Goal: Task Accomplishment & Management: Manage account settings

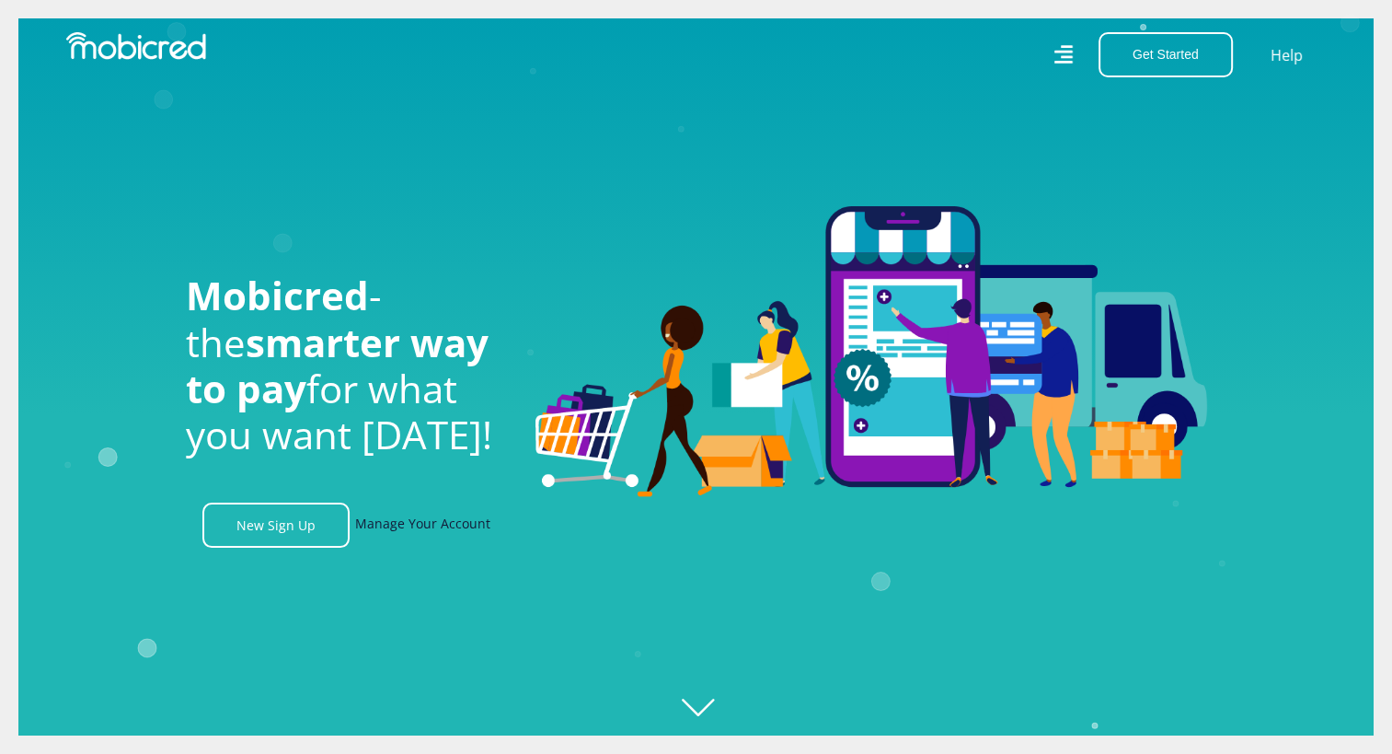
click at [432, 525] on link "Manage Your Account" at bounding box center [422, 524] width 135 height 45
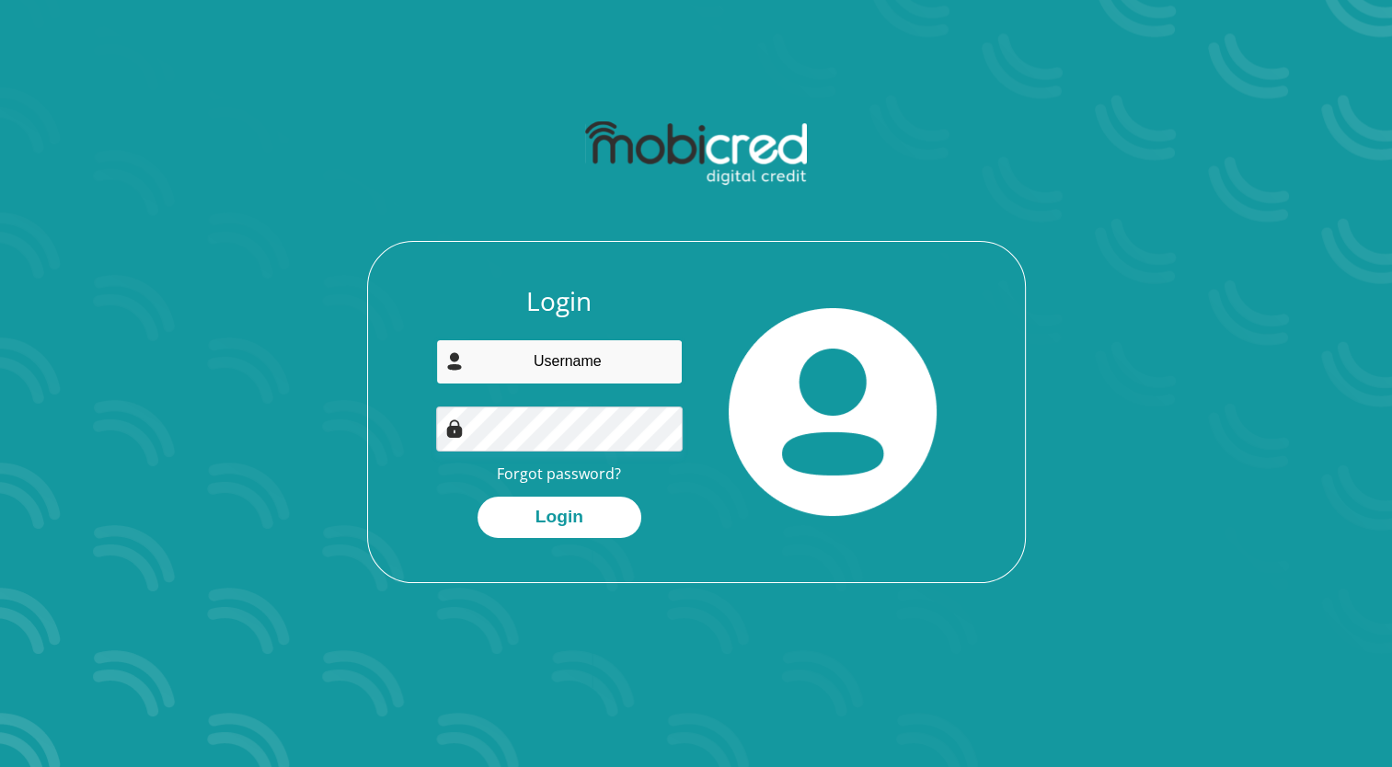
click at [587, 373] on input "email" at bounding box center [559, 362] width 247 height 45
click at [602, 362] on input "pe" at bounding box center [559, 362] width 247 height 45
click at [649, 367] on input "pe" at bounding box center [559, 362] width 247 height 45
type input "pelelwani42@gmail.com"
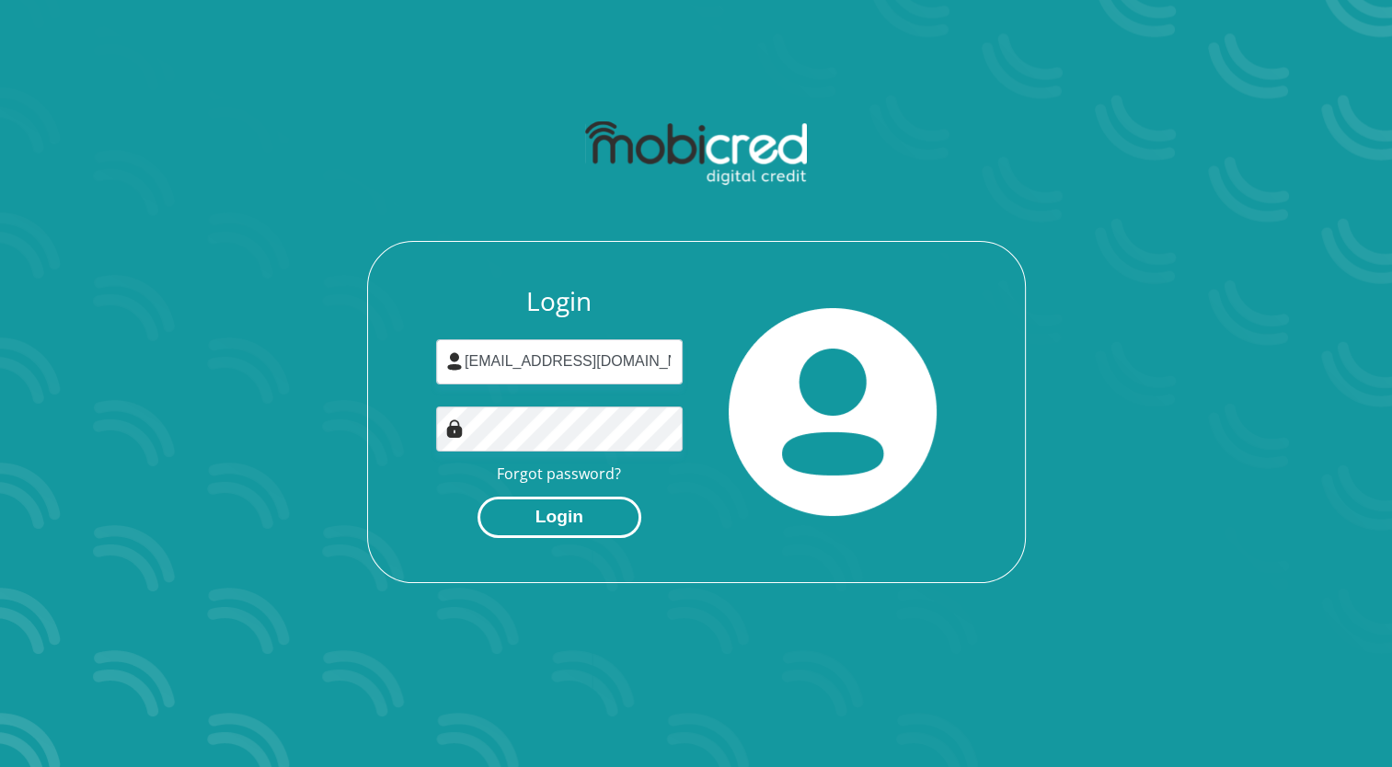
click at [568, 513] on button "Login" at bounding box center [560, 517] width 164 height 41
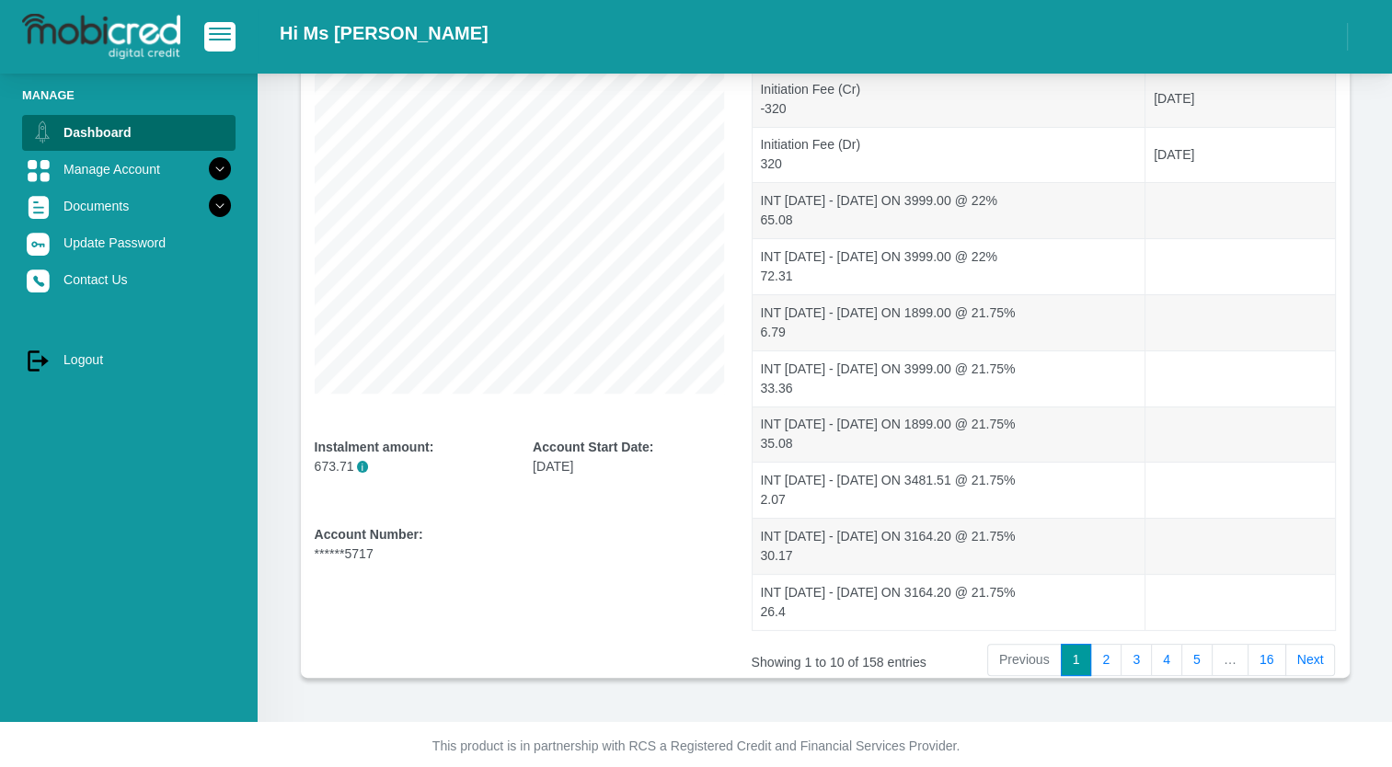
scroll to position [254, 0]
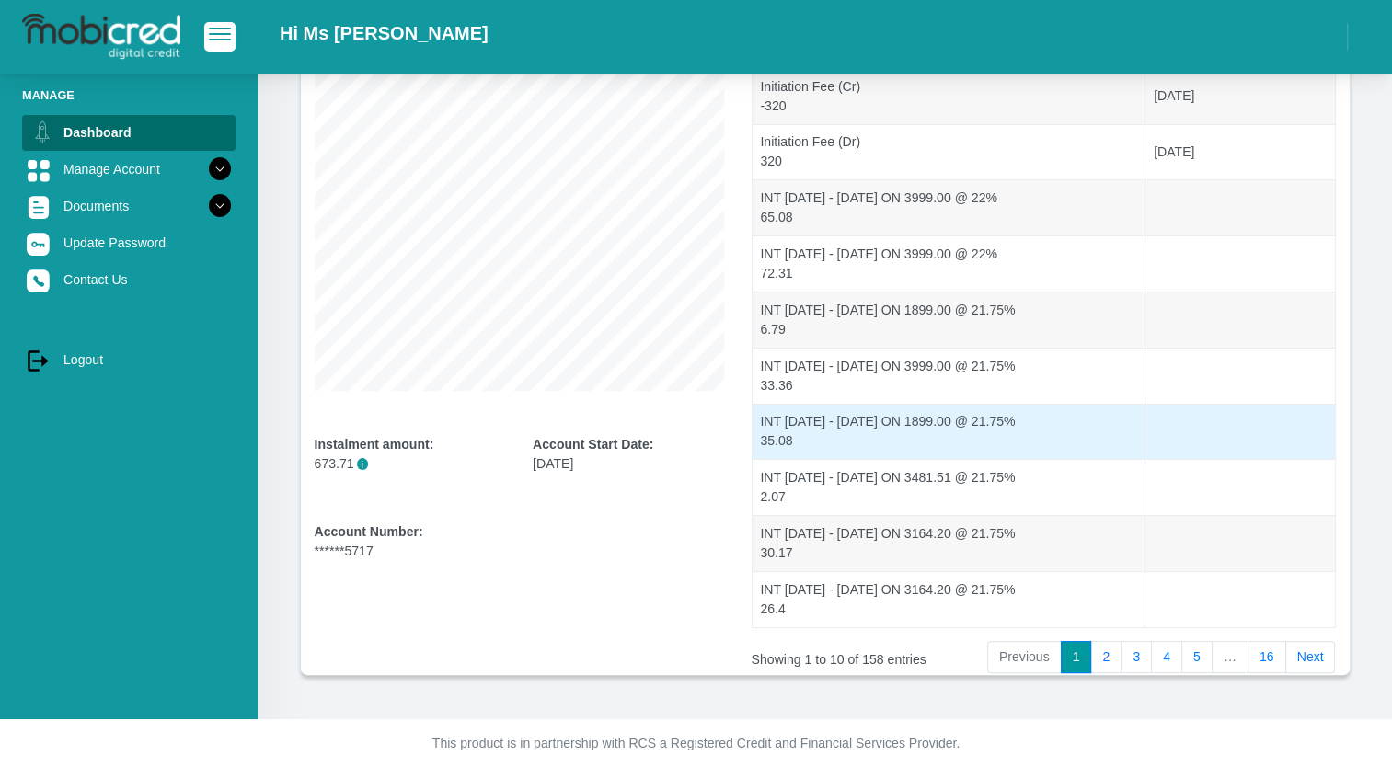
click at [1079, 418] on td "INT 24/12/16 - 25/01/15 ON 1899.00 @ 21.75% 35.08" at bounding box center [950, 432] width 394 height 56
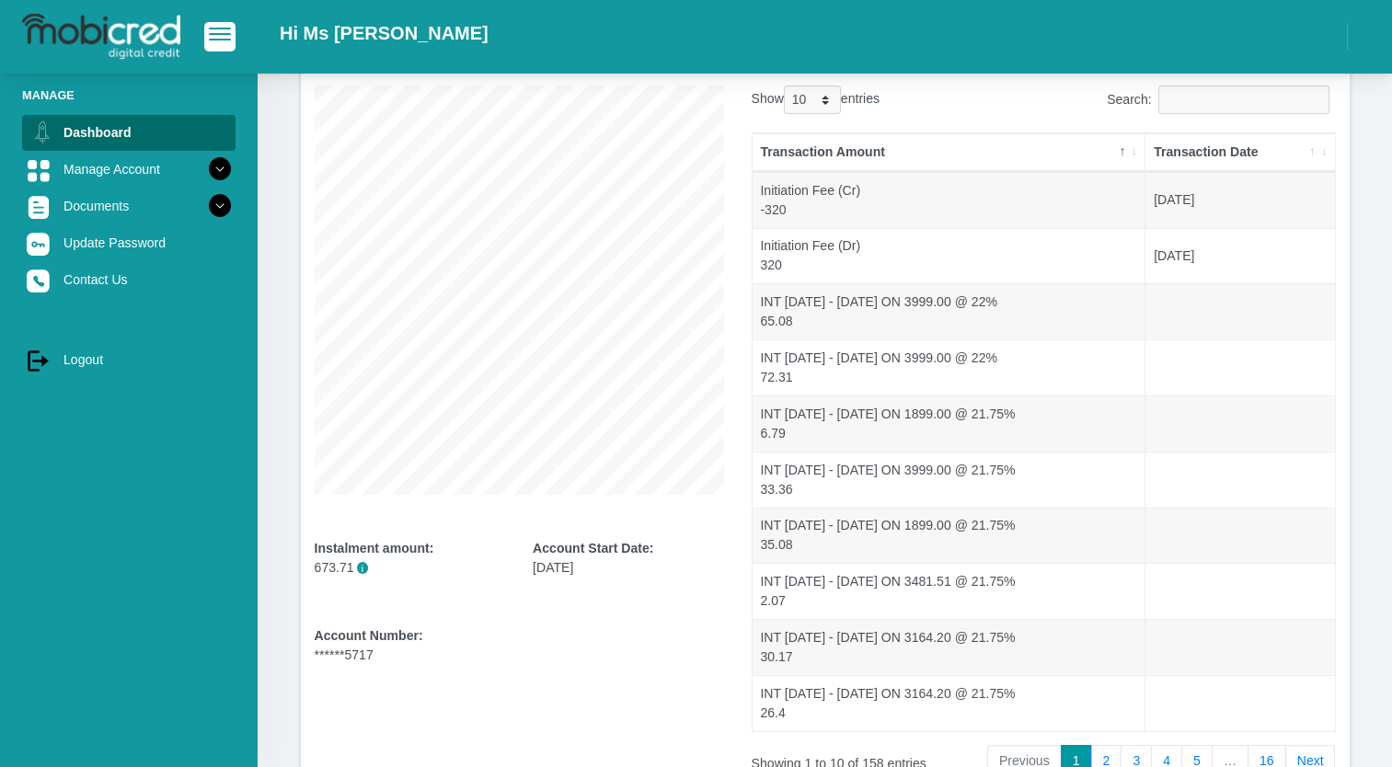
scroll to position [120, 0]
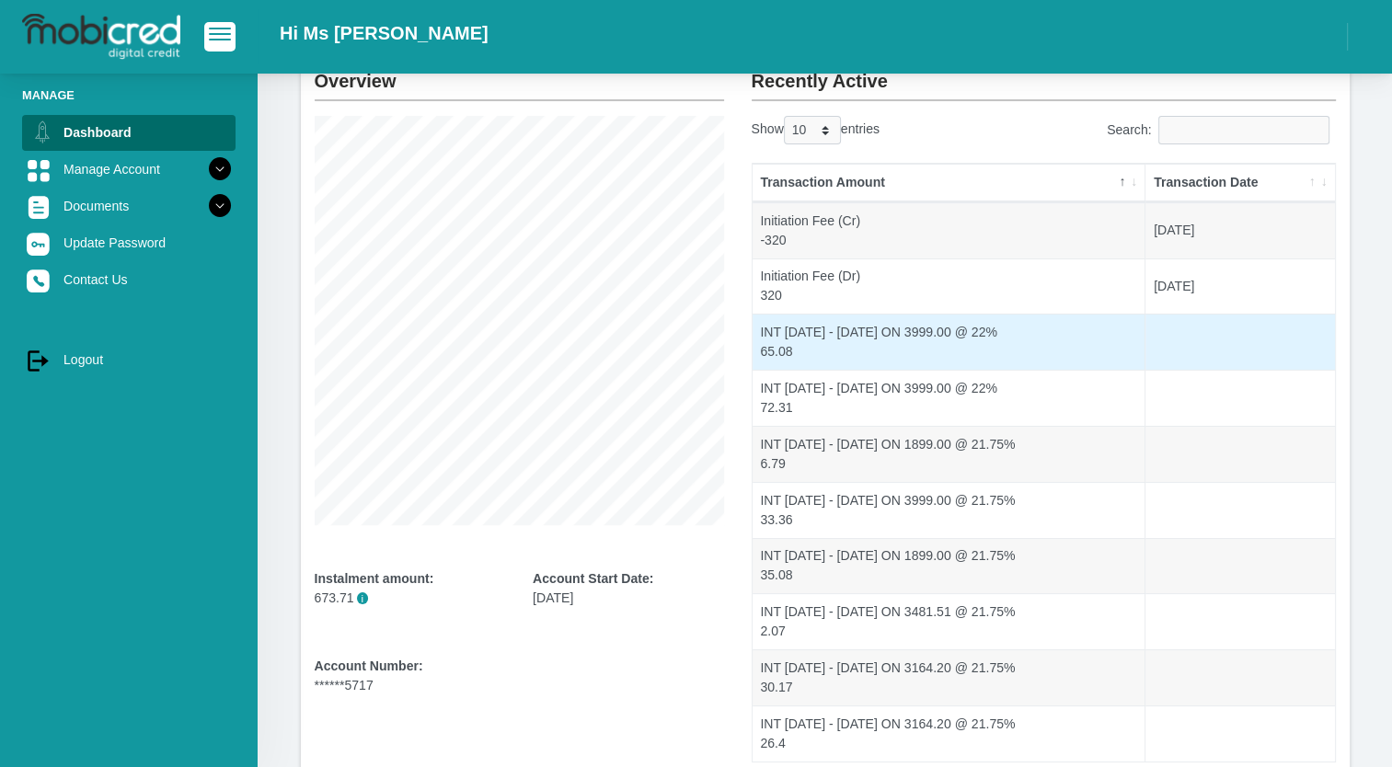
click at [919, 340] on td "INT 24/10/20 - 24/11/15 ON 3999.00 @ 22% 65.08" at bounding box center [950, 342] width 394 height 56
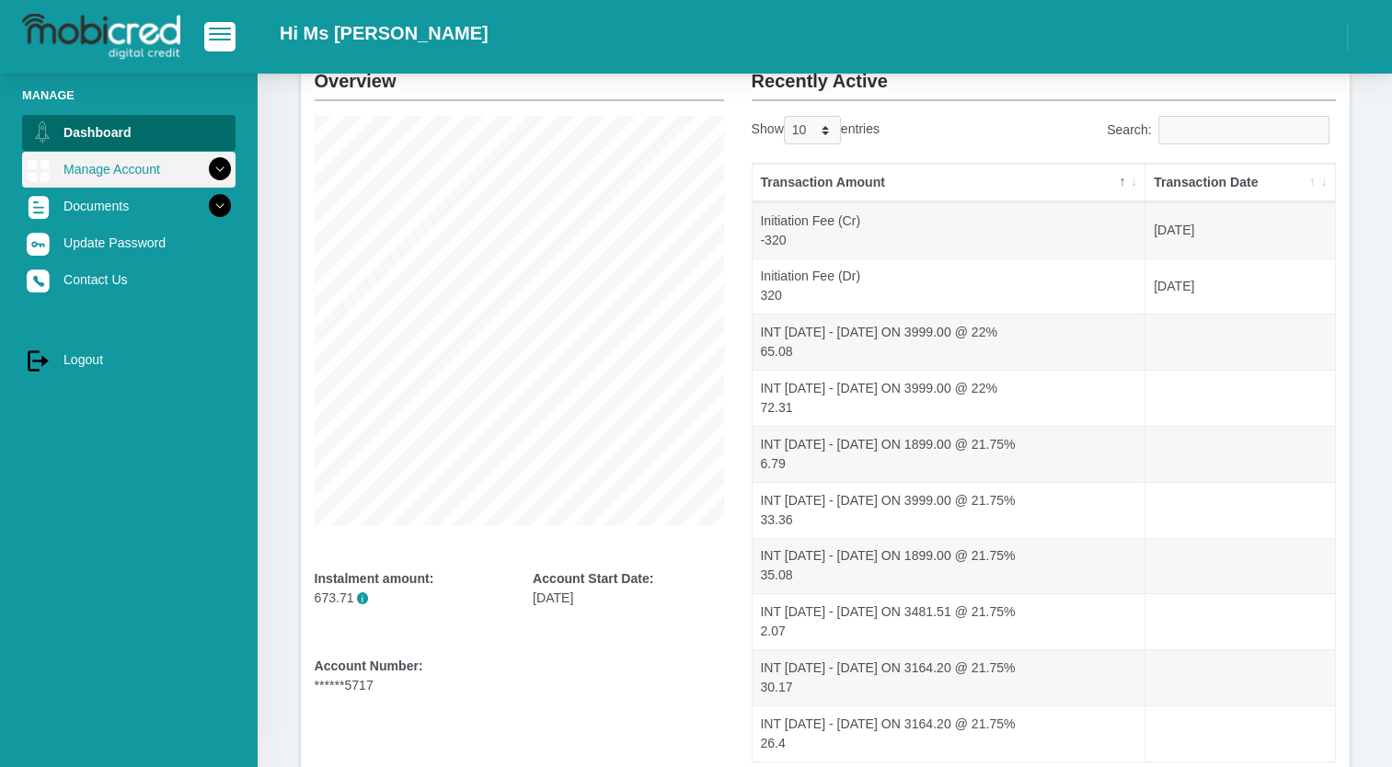
click at [204, 159] on icon at bounding box center [219, 169] width 31 height 31
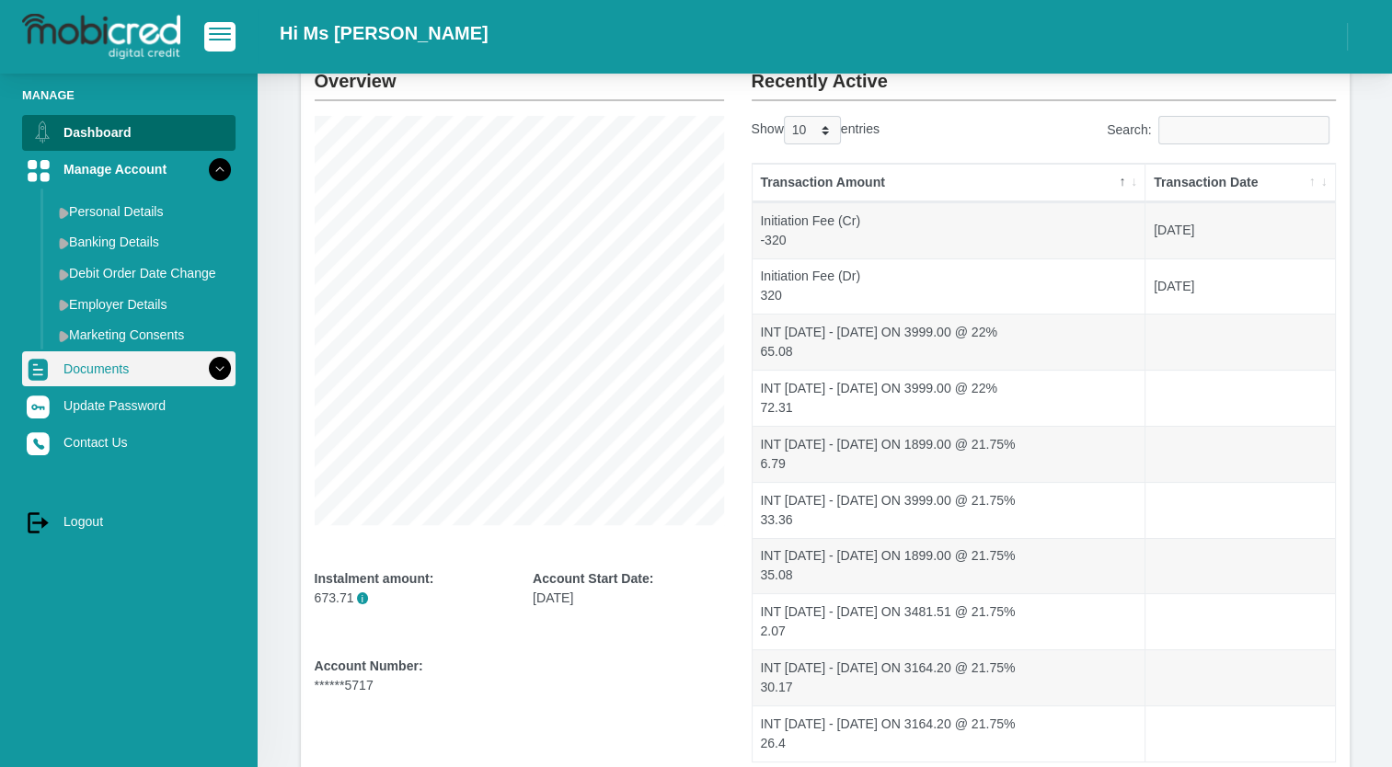
click at [206, 360] on icon at bounding box center [219, 368] width 31 height 31
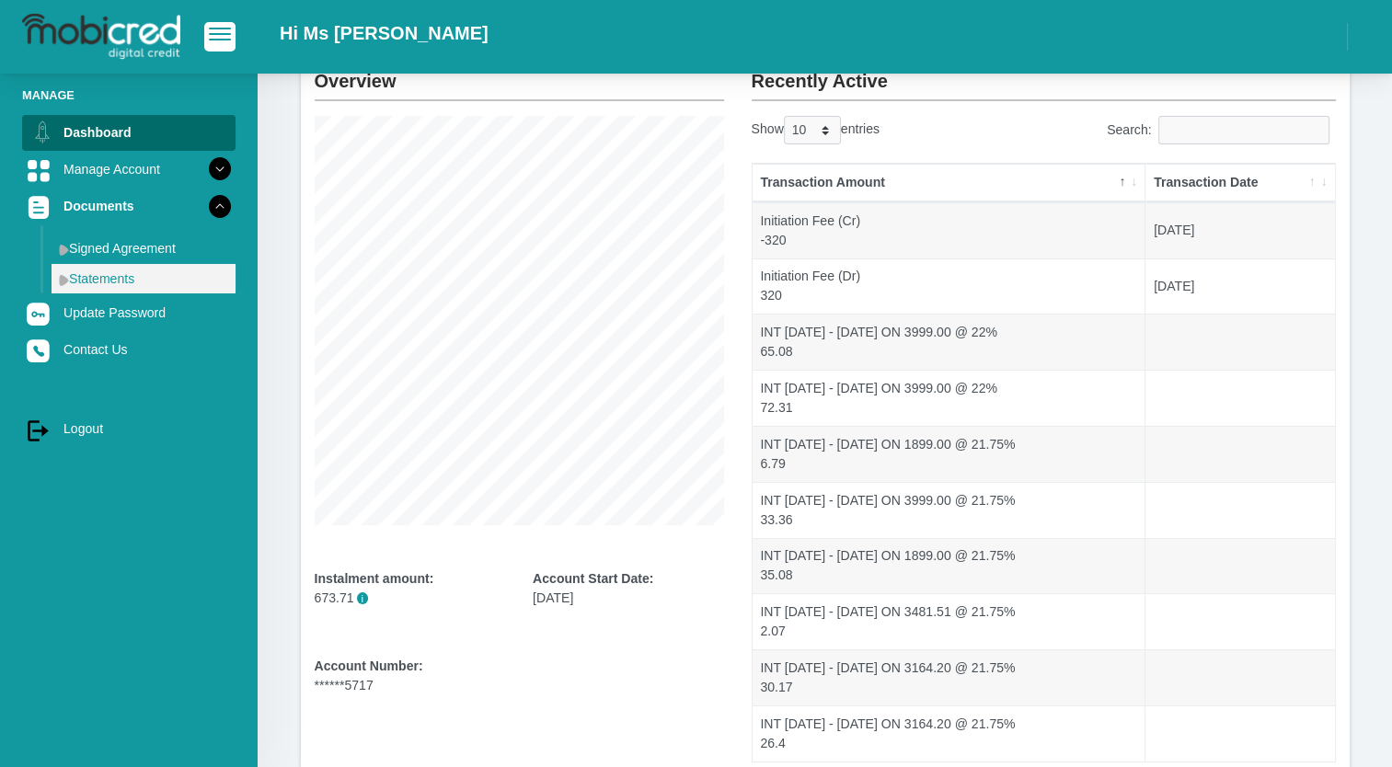
click at [128, 277] on link "Statements" at bounding box center [144, 278] width 184 height 29
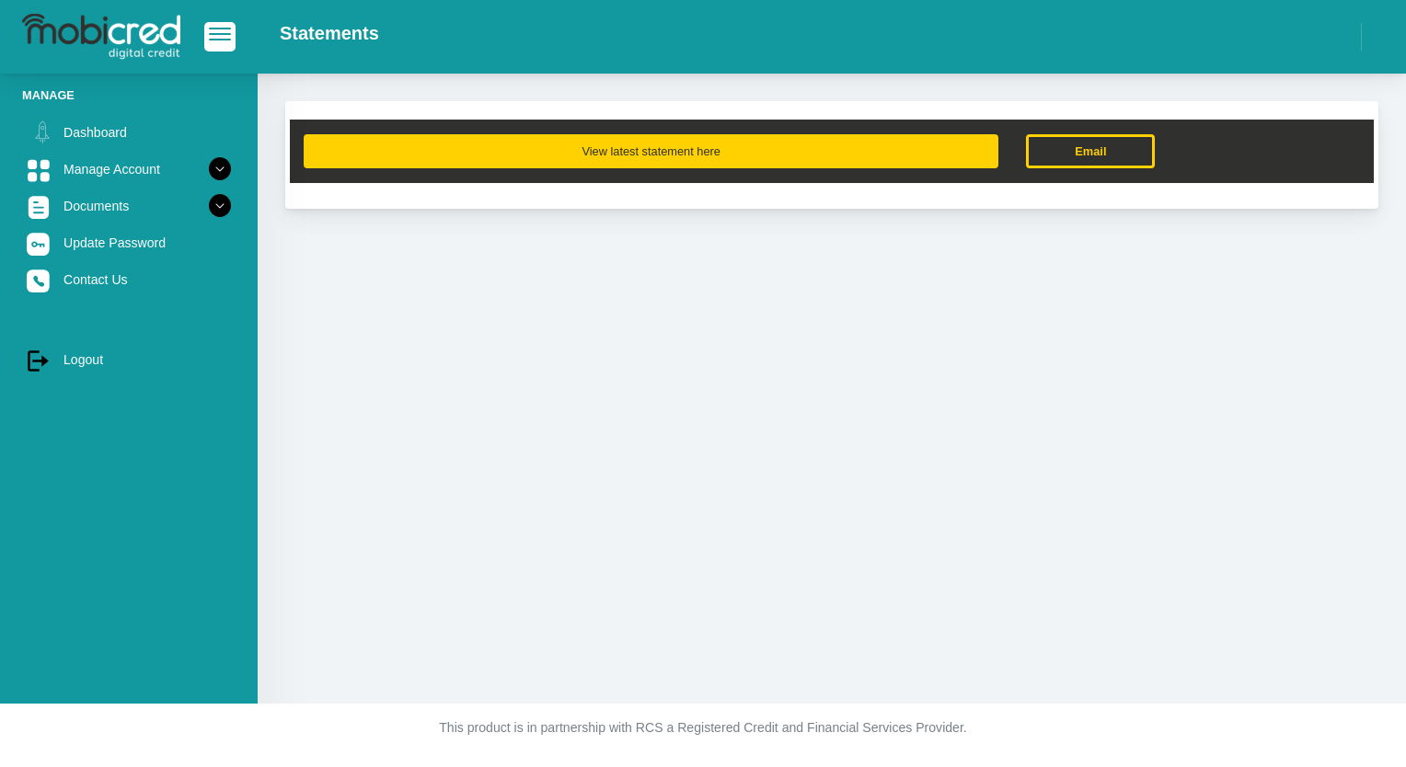
click at [639, 144] on button "View latest statement here" at bounding box center [651, 151] width 695 height 34
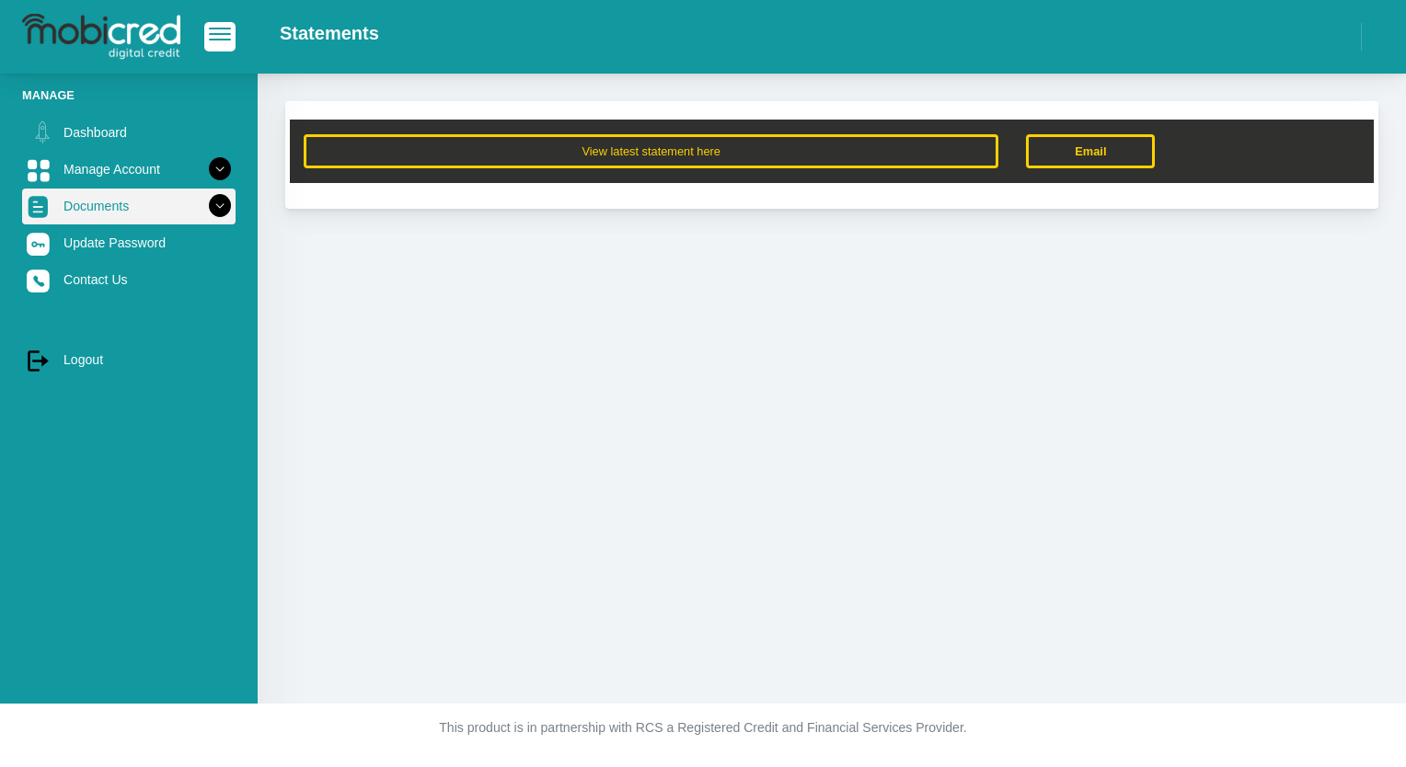
click at [188, 206] on link "Documents" at bounding box center [128, 206] width 213 height 35
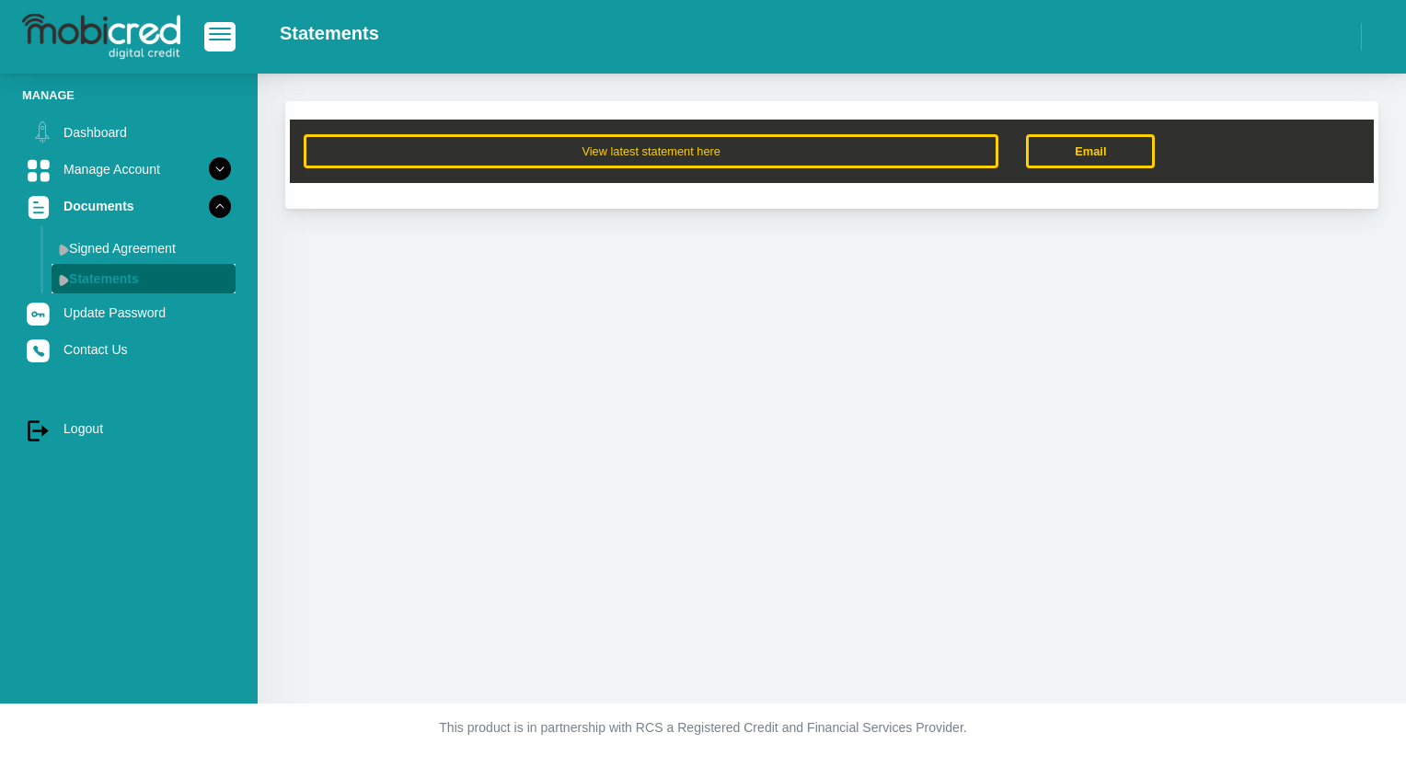
click at [60, 280] on img at bounding box center [64, 280] width 10 height 12
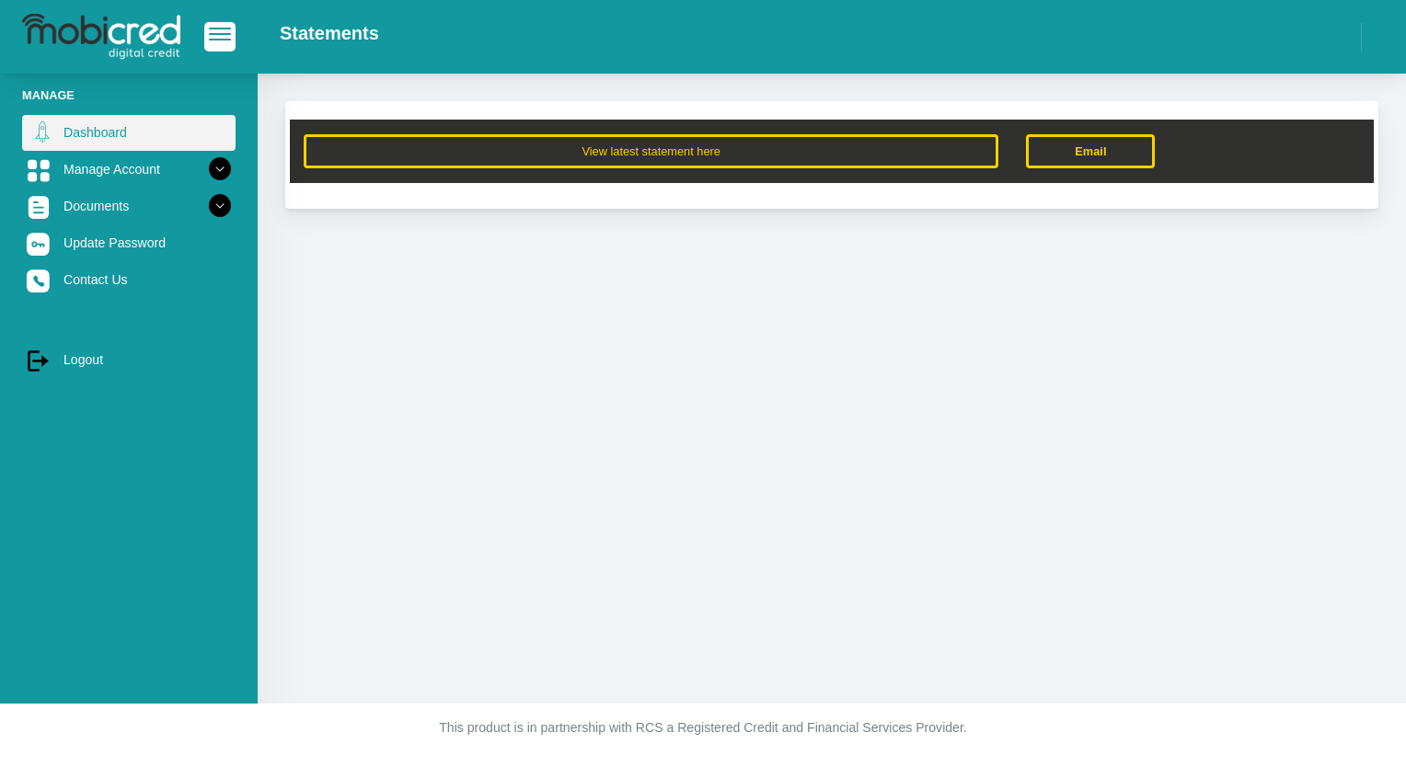
click at [82, 134] on link "Dashboard" at bounding box center [128, 132] width 213 height 35
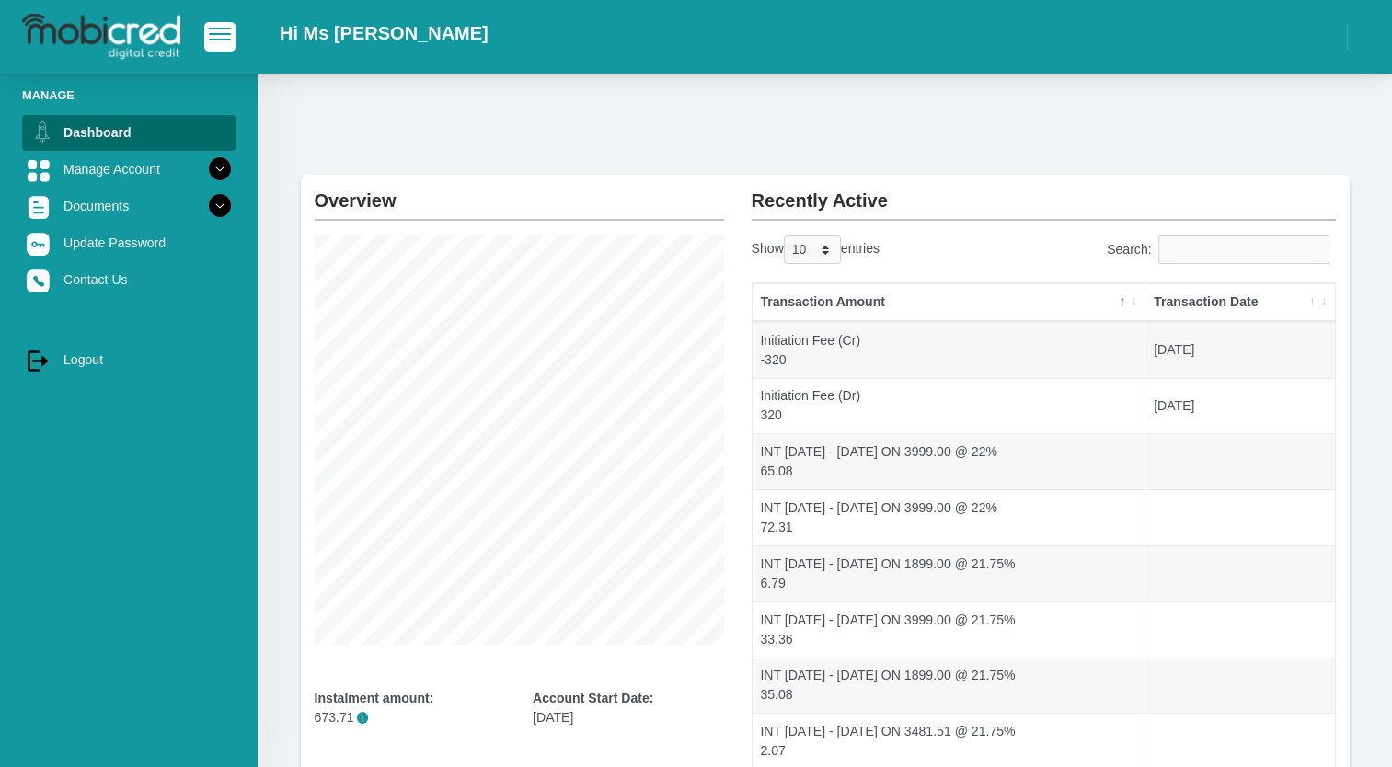
scroll to position [267, 0]
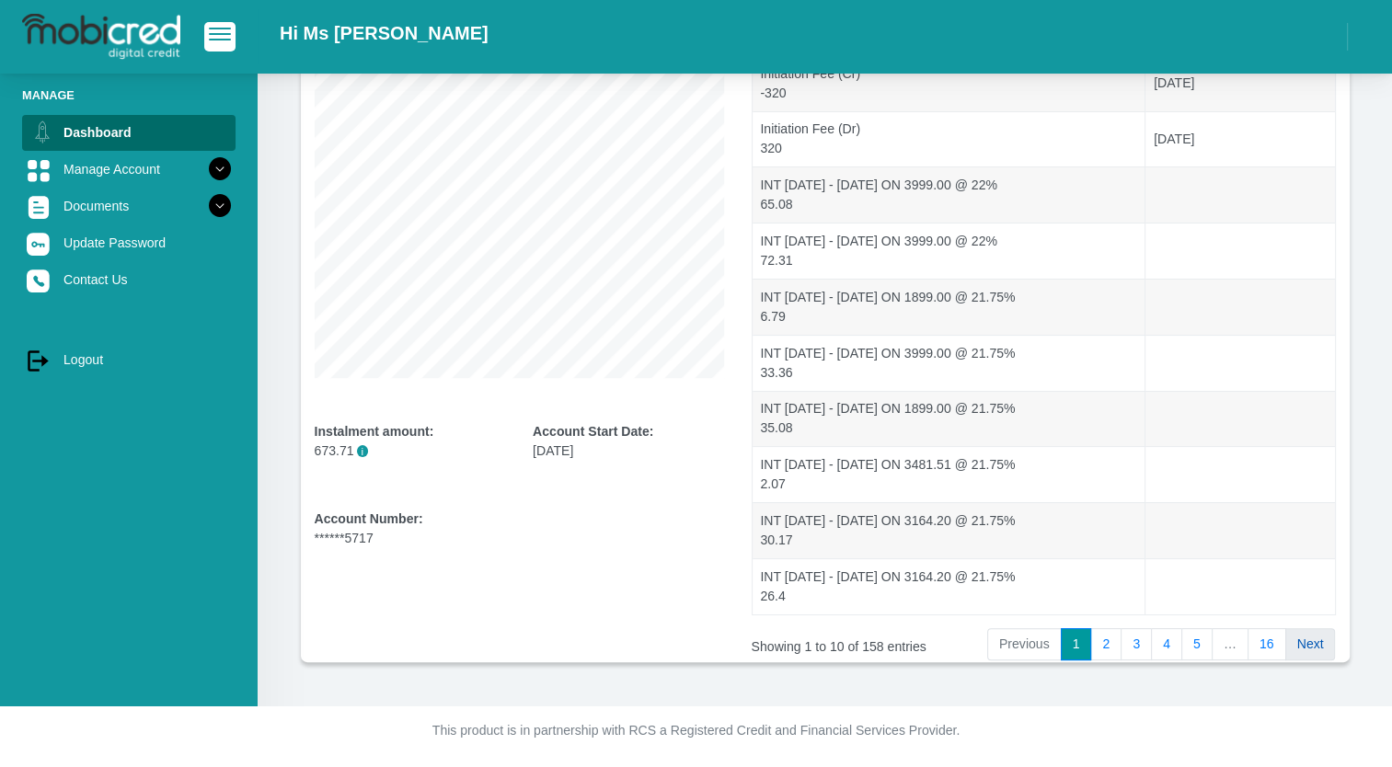
click at [1315, 644] on link "Next" at bounding box center [1310, 644] width 51 height 33
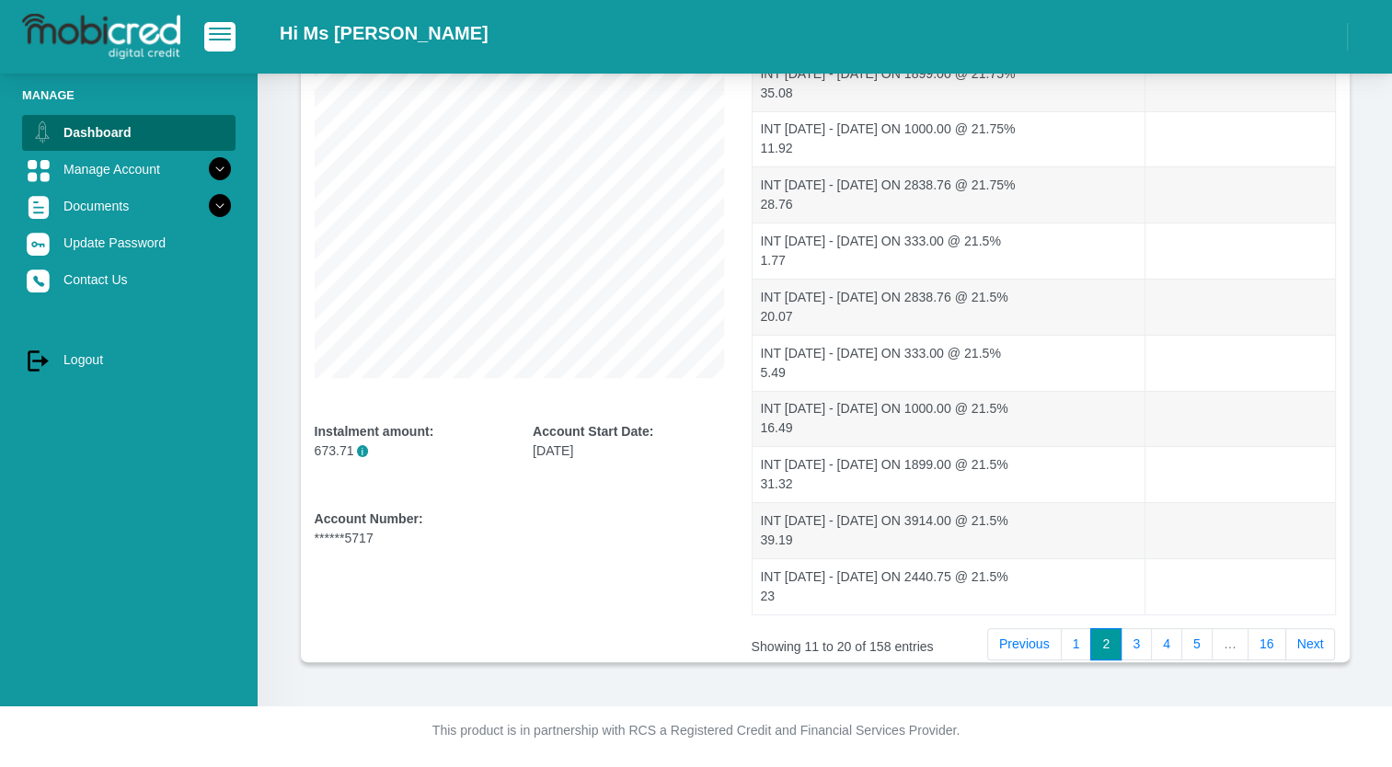
click at [1315, 644] on link "Next" at bounding box center [1310, 644] width 51 height 33
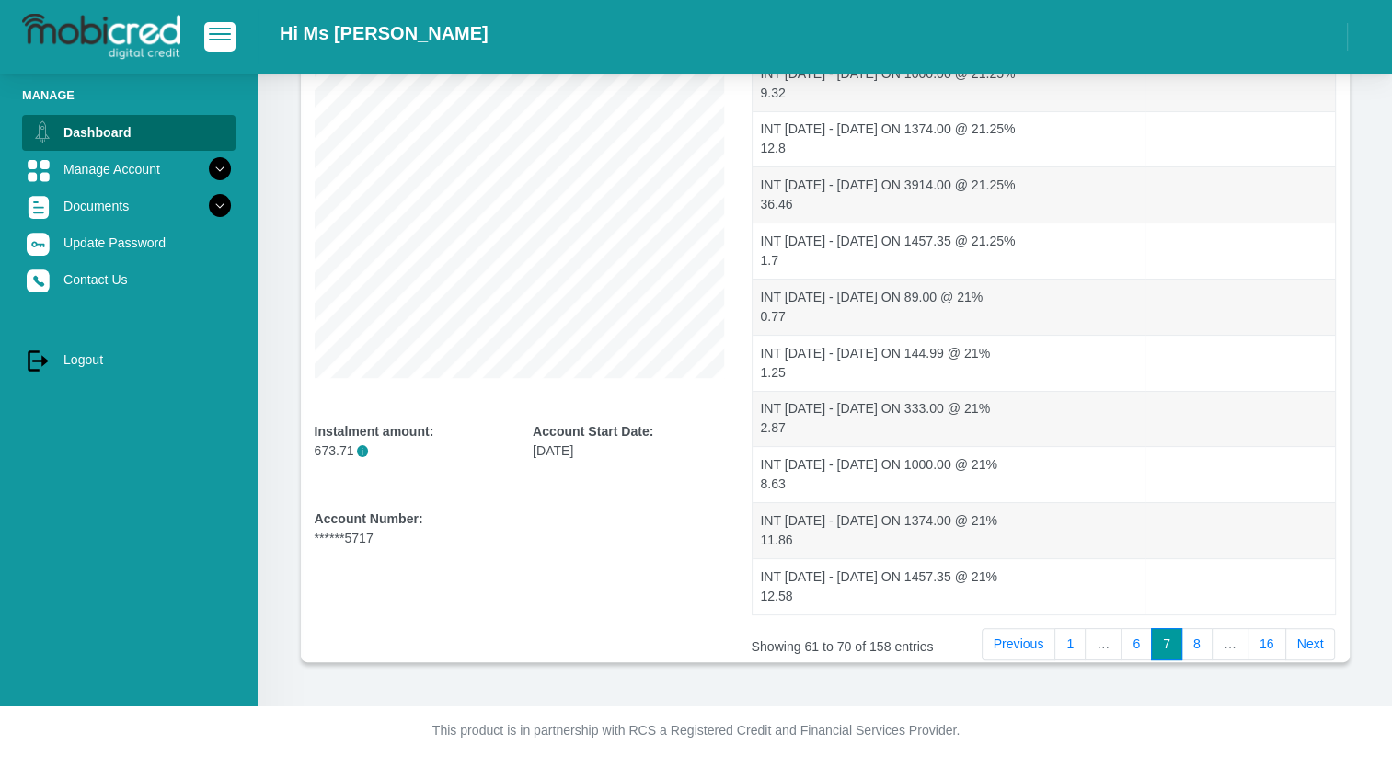
click at [1315, 644] on link "Next" at bounding box center [1310, 644] width 51 height 33
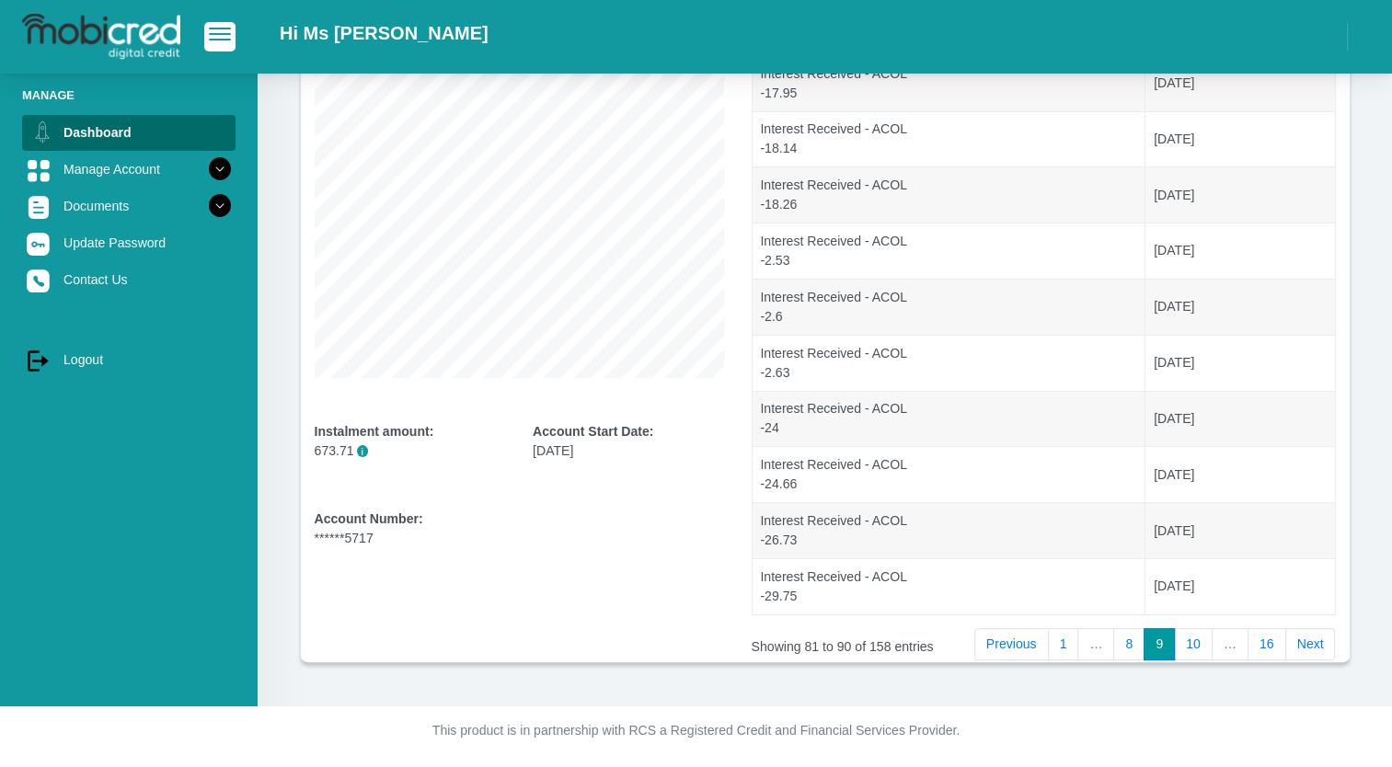
click at [1315, 644] on link "Next" at bounding box center [1310, 644] width 51 height 33
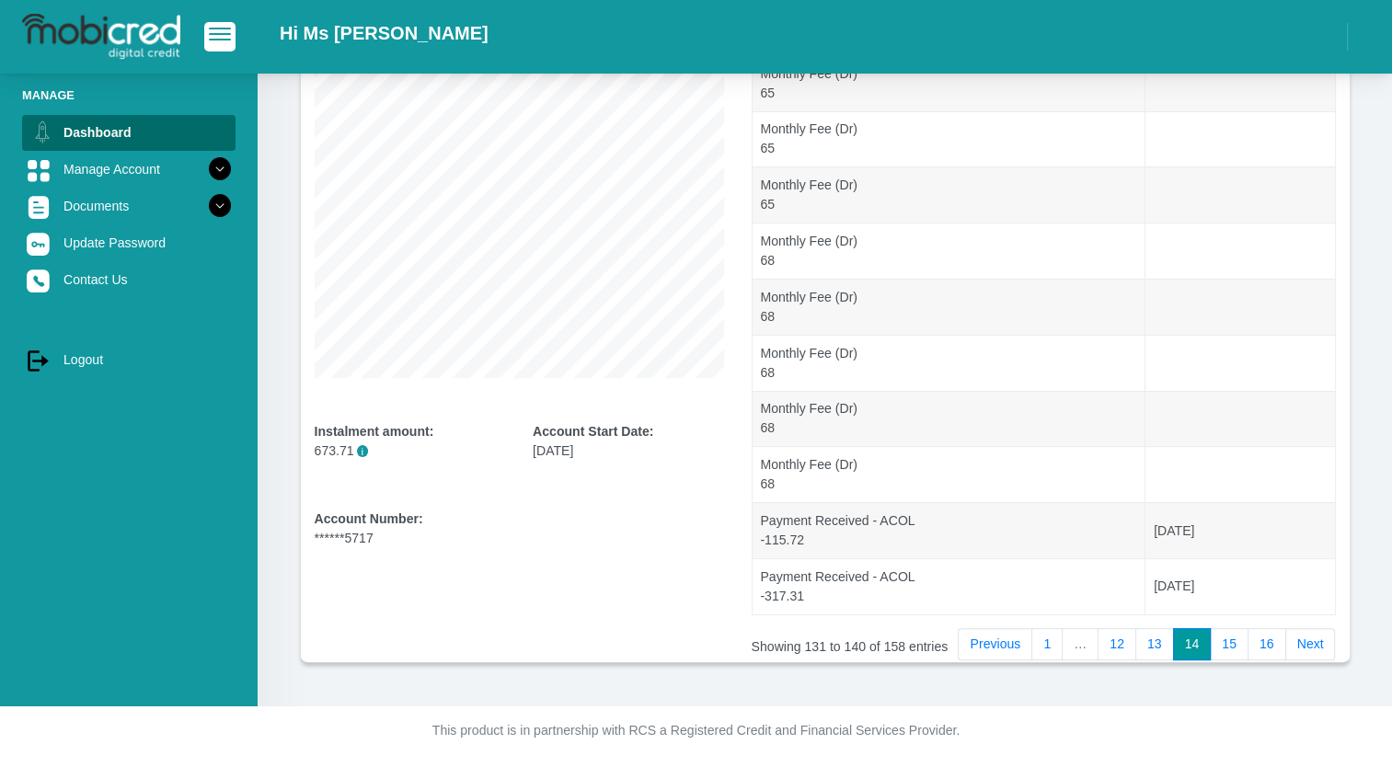
click at [1315, 644] on link "Next" at bounding box center [1310, 644] width 51 height 33
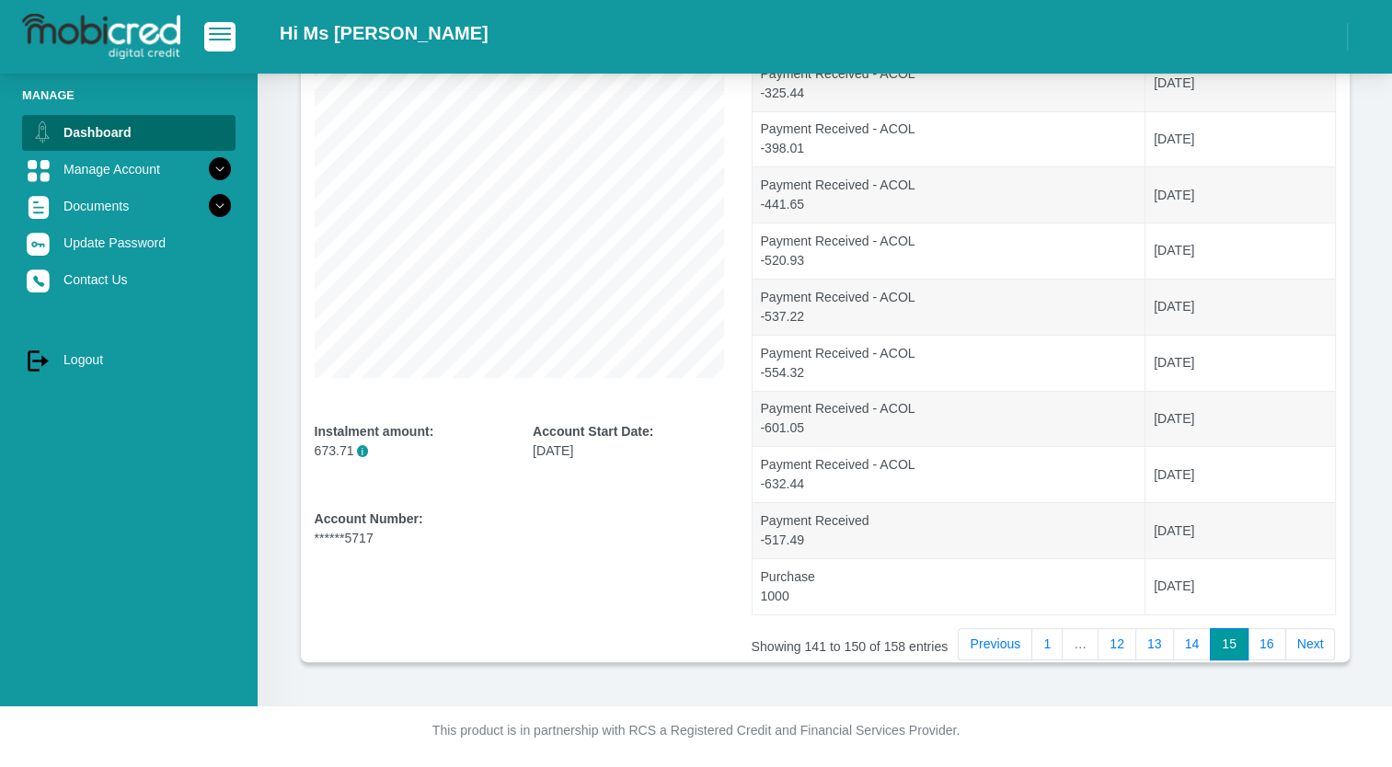
click at [1315, 644] on link "Next" at bounding box center [1310, 644] width 51 height 33
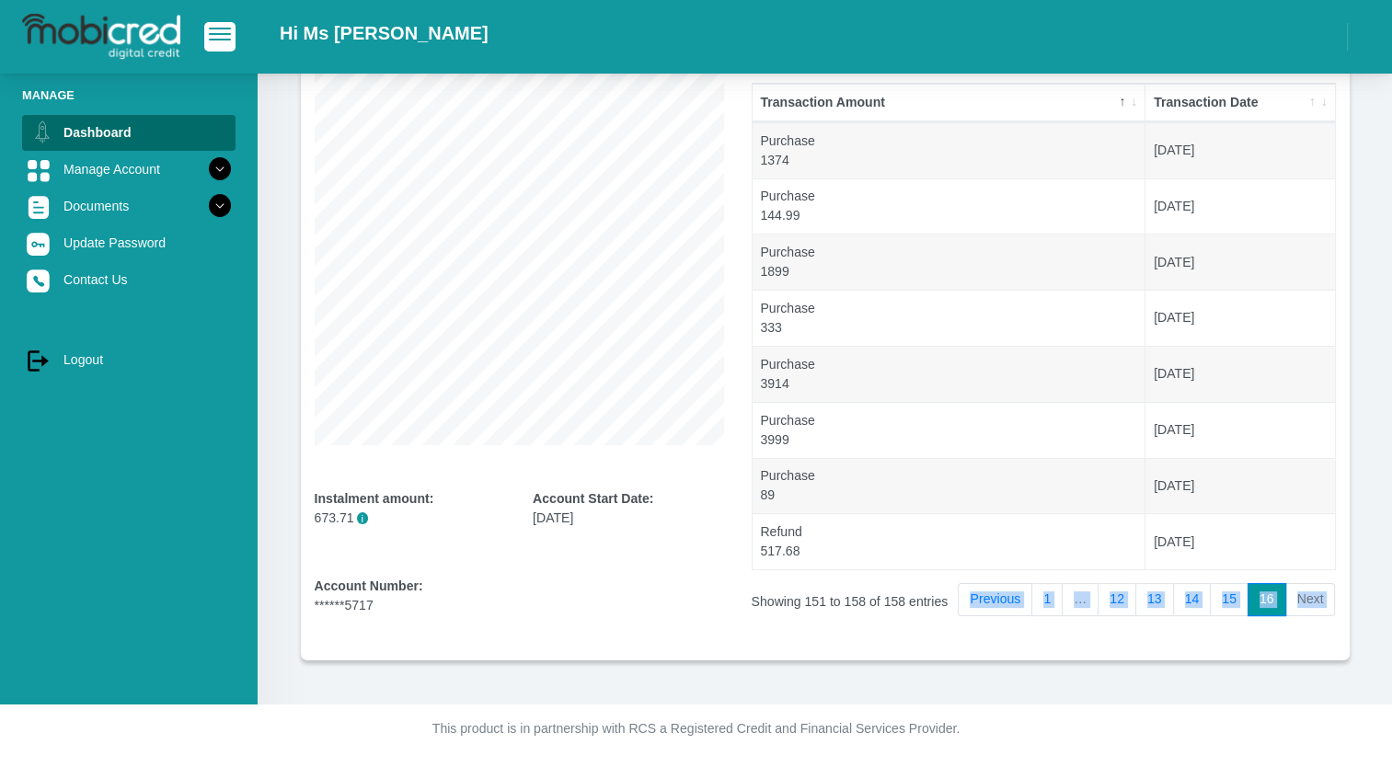
click at [1315, 644] on div "Recently Active Show 10 25 50 100 entries Search: Transaction Amount Transactio…" at bounding box center [1044, 318] width 612 height 686
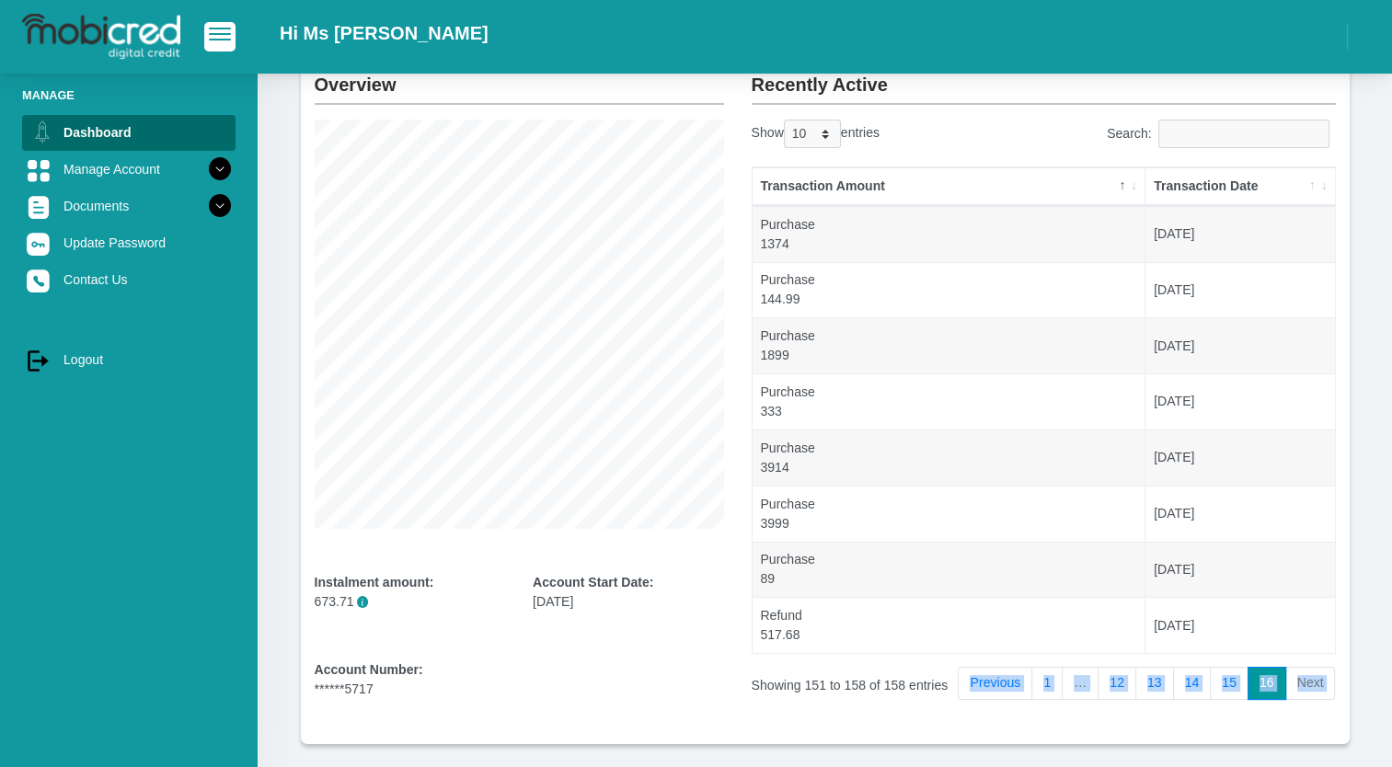
scroll to position [119, 0]
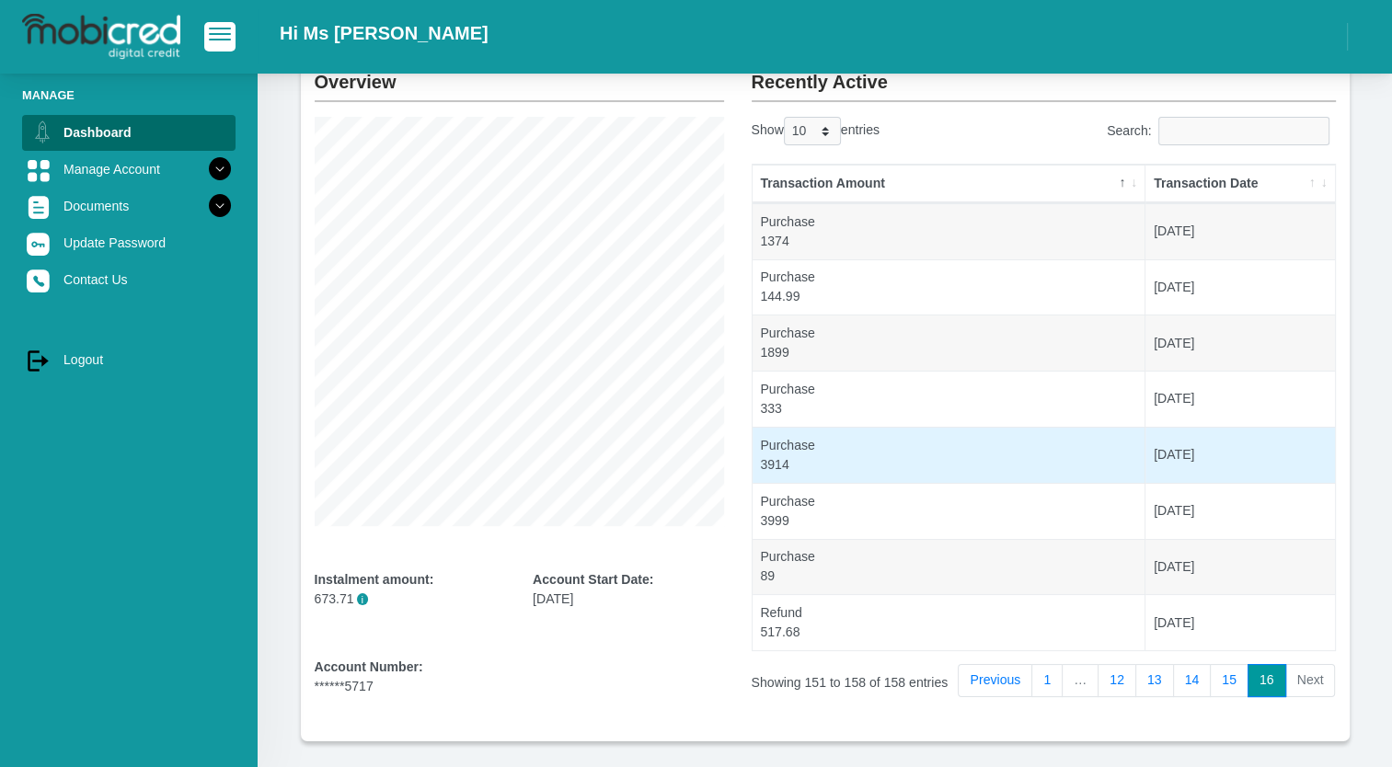
click at [1184, 445] on td "[DATE]" at bounding box center [1240, 455] width 189 height 56
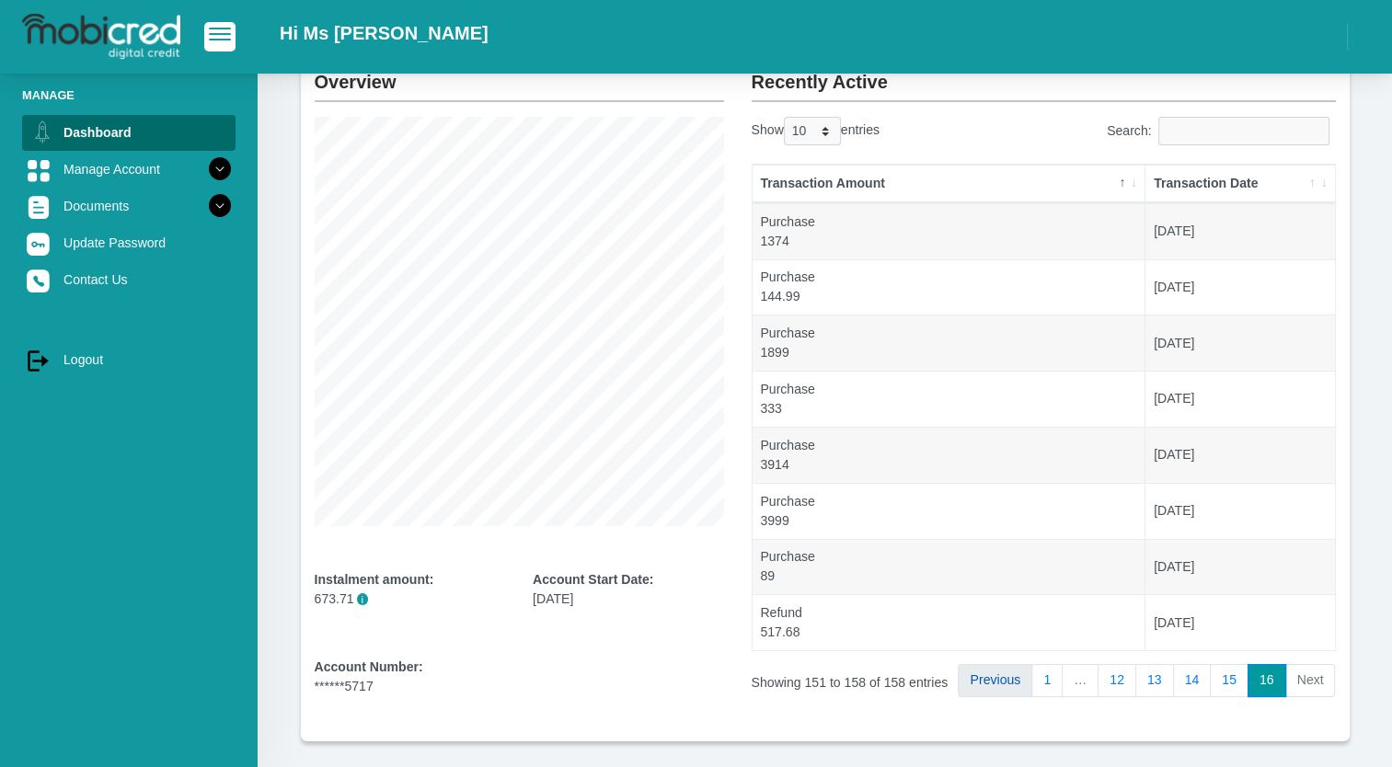
click at [996, 678] on link "Previous" at bounding box center [995, 680] width 75 height 33
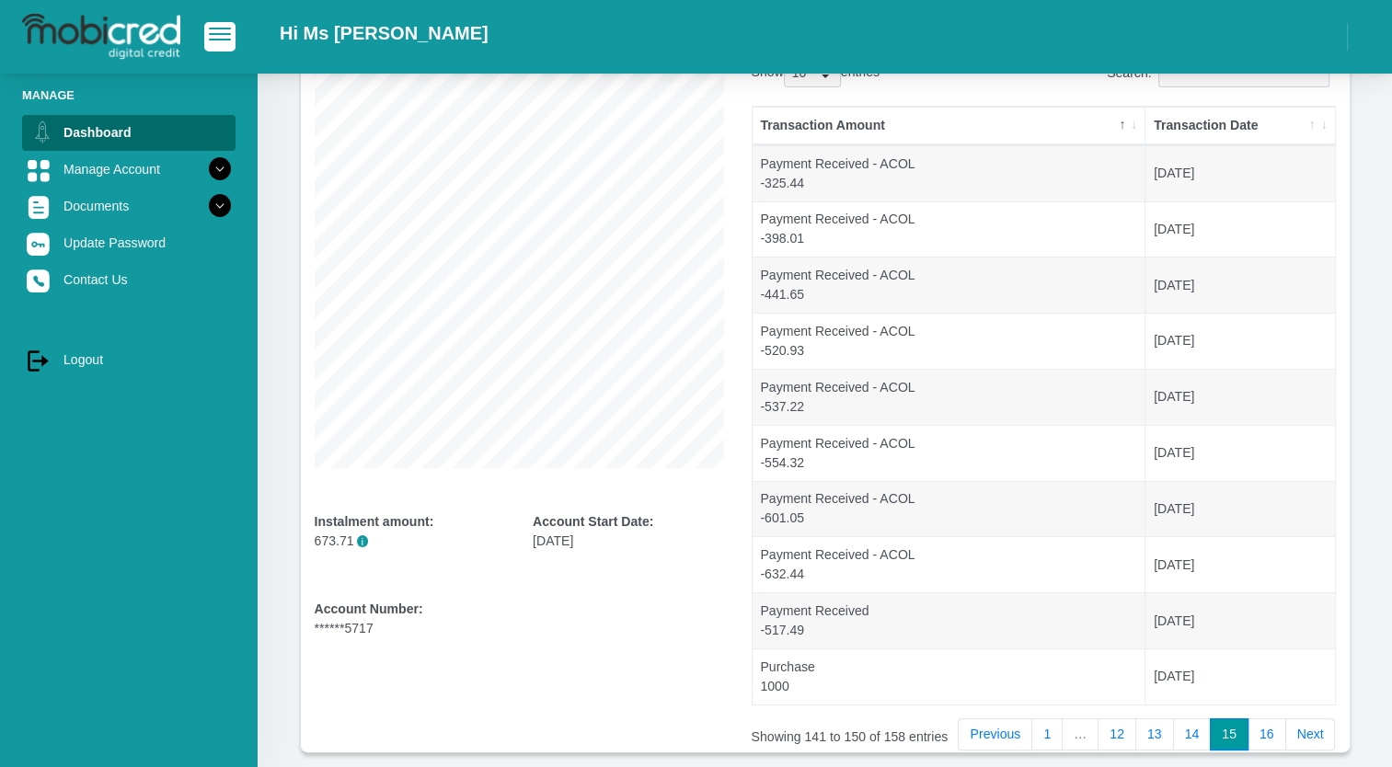
scroll to position [176, 0]
click at [1262, 727] on link "16" at bounding box center [1267, 736] width 39 height 33
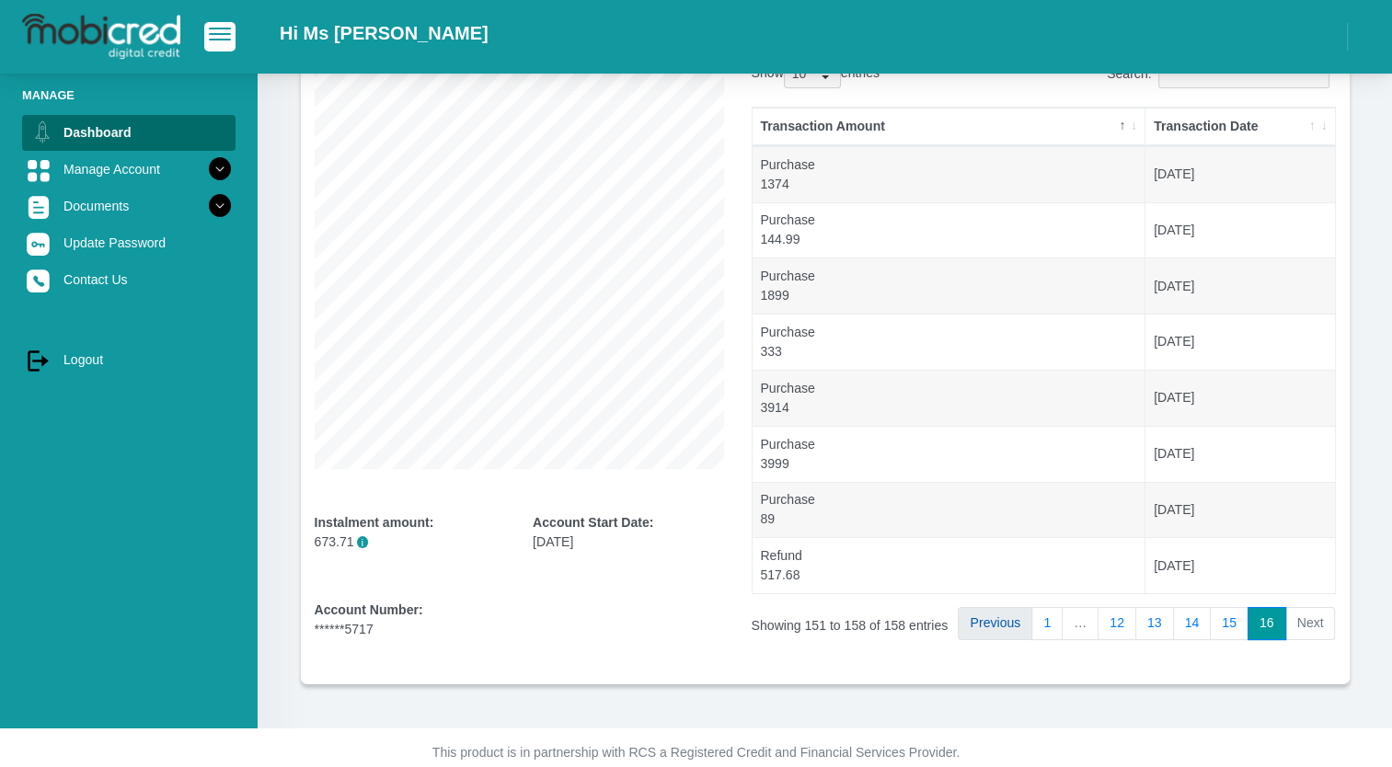
click at [997, 624] on link "Previous" at bounding box center [995, 623] width 75 height 33
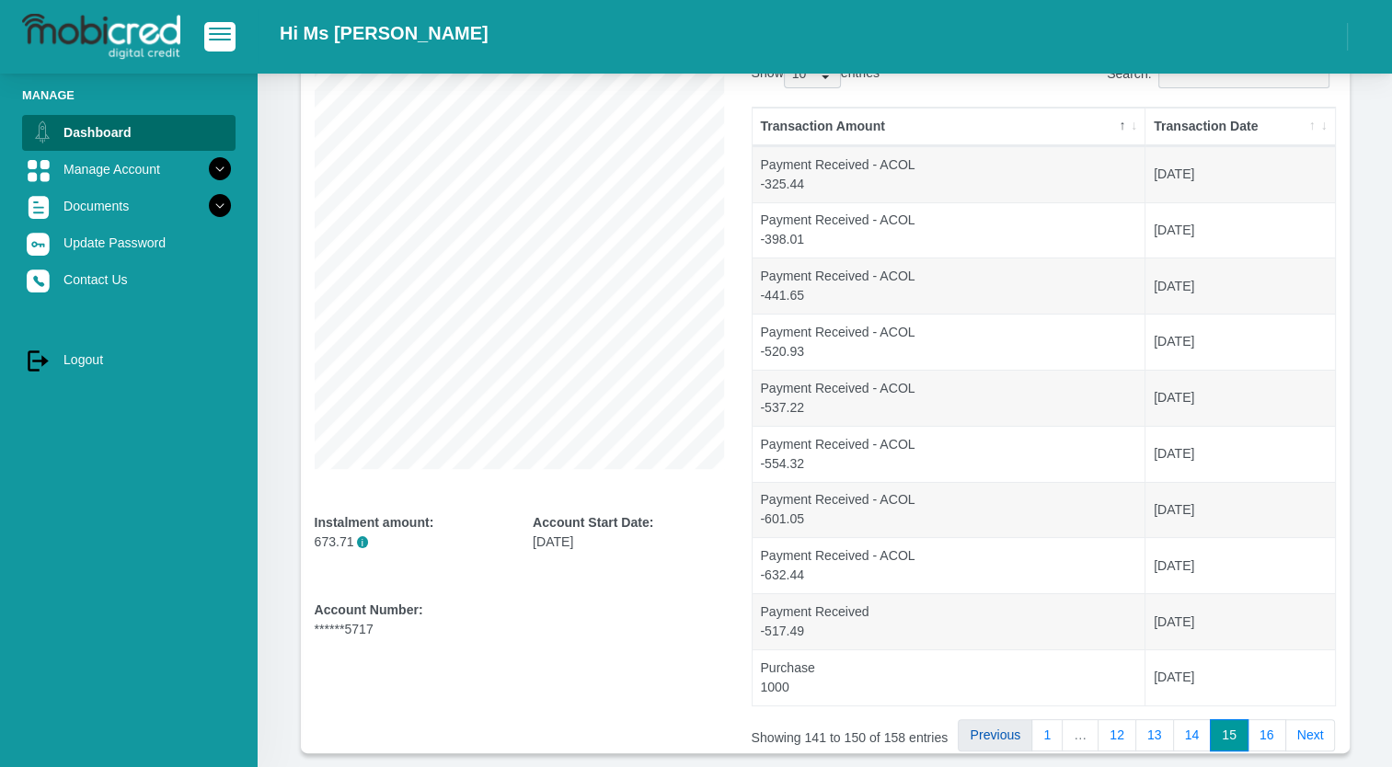
click at [1011, 731] on link "Previous" at bounding box center [995, 736] width 75 height 33
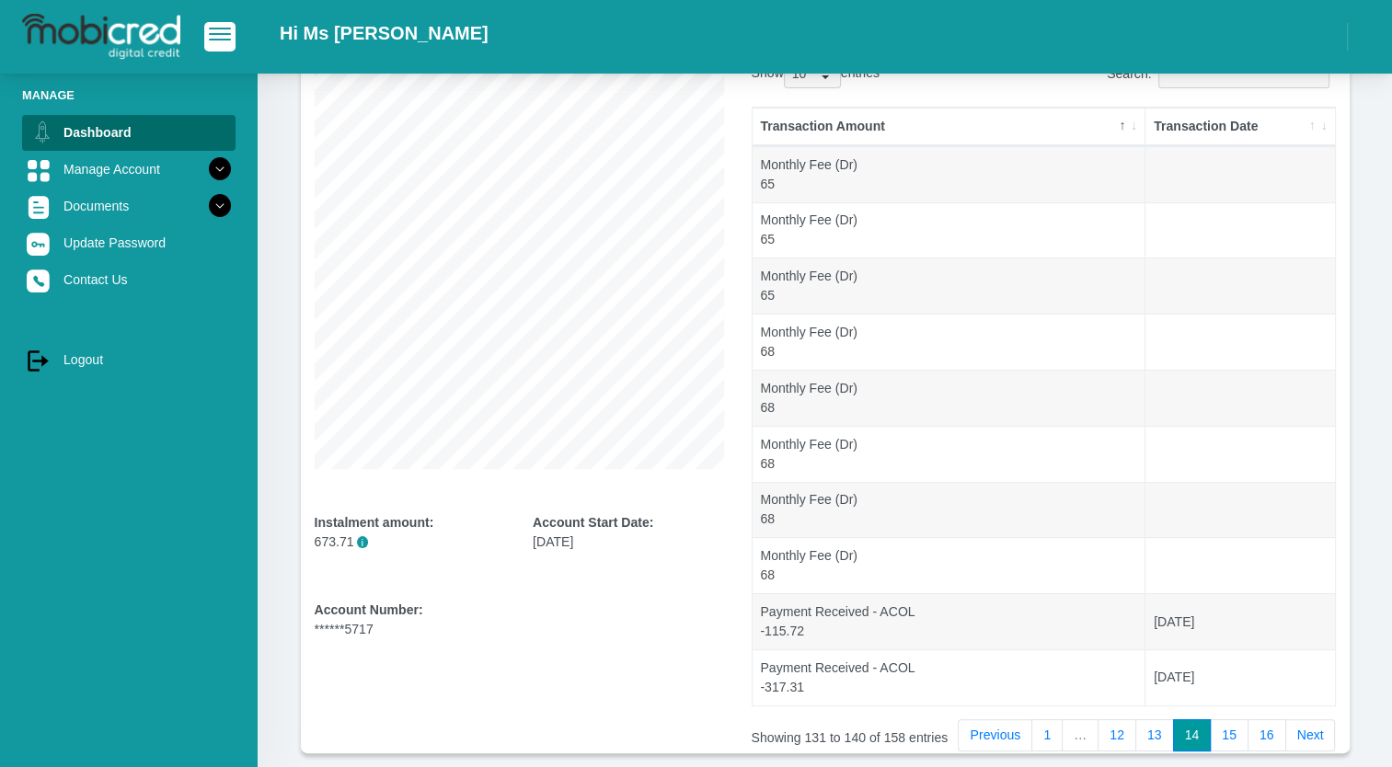
click at [1011, 731] on link "Previous" at bounding box center [995, 736] width 75 height 33
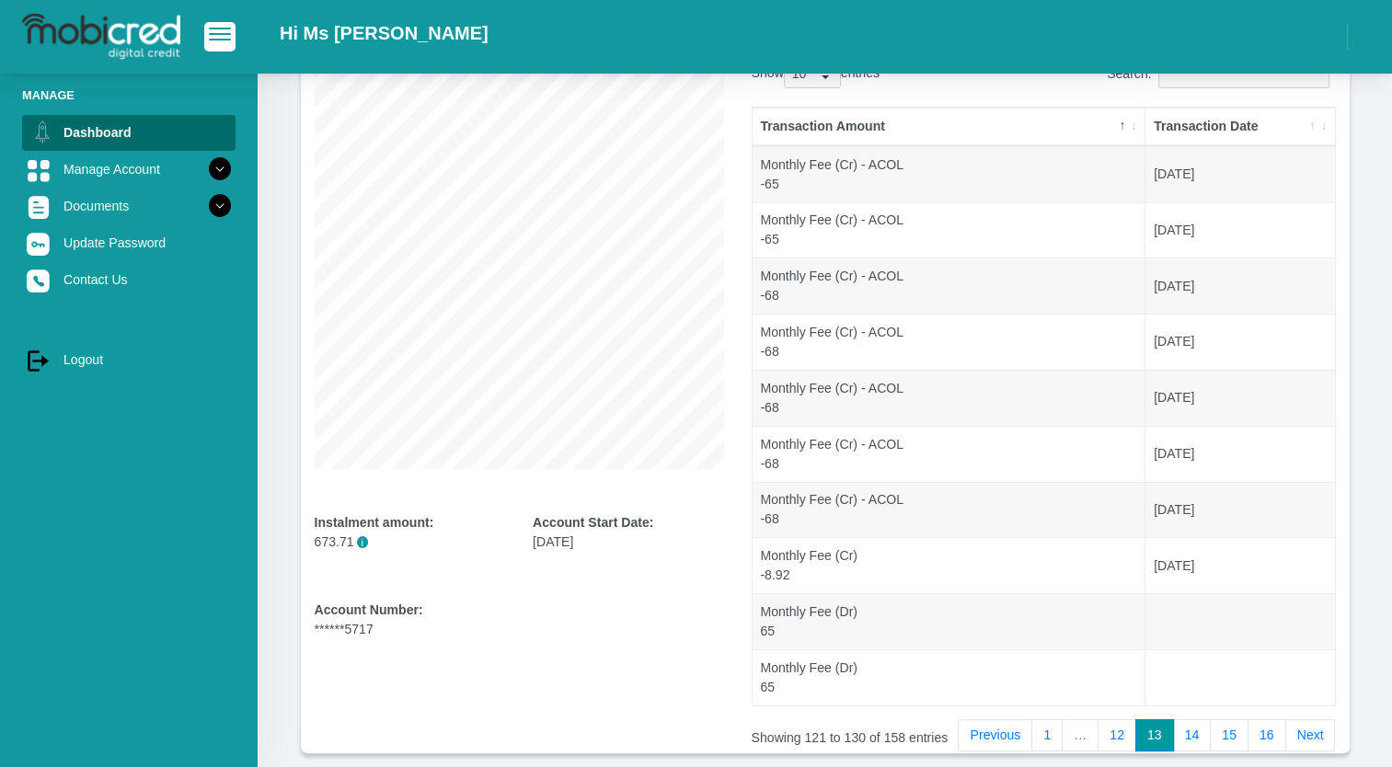
click at [1011, 731] on link "Previous" at bounding box center [995, 736] width 75 height 33
click at [1011, 731] on link "Previous" at bounding box center [997, 736] width 75 height 33
click at [1011, 731] on link "Previous" at bounding box center [1004, 736] width 75 height 33
click at [1011, 731] on link "Previous" at bounding box center [1011, 736] width 75 height 33
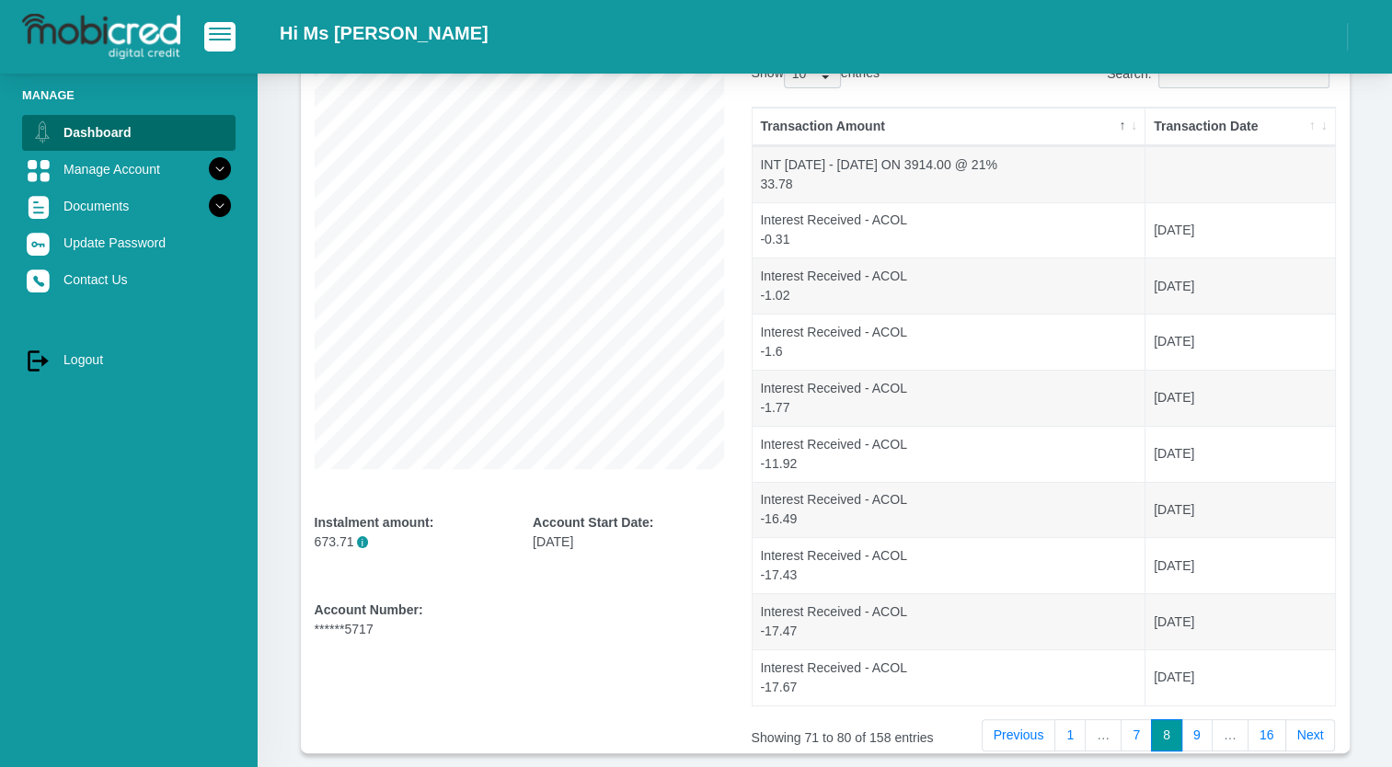
click at [1011, 731] on link "Previous" at bounding box center [1019, 736] width 75 height 33
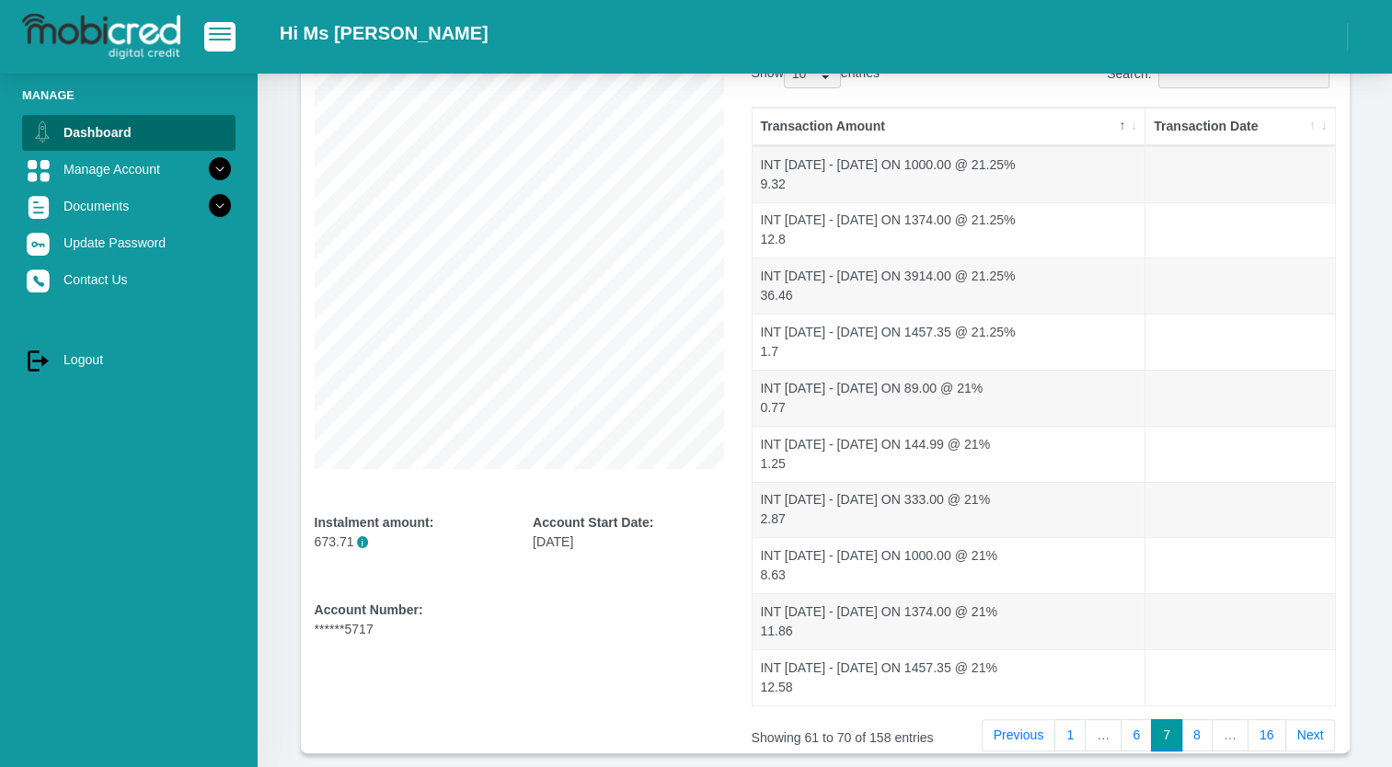
click at [1011, 731] on link "Previous" at bounding box center [1019, 736] width 75 height 33
click at [1011, 731] on link "Previous" at bounding box center [1024, 736] width 75 height 33
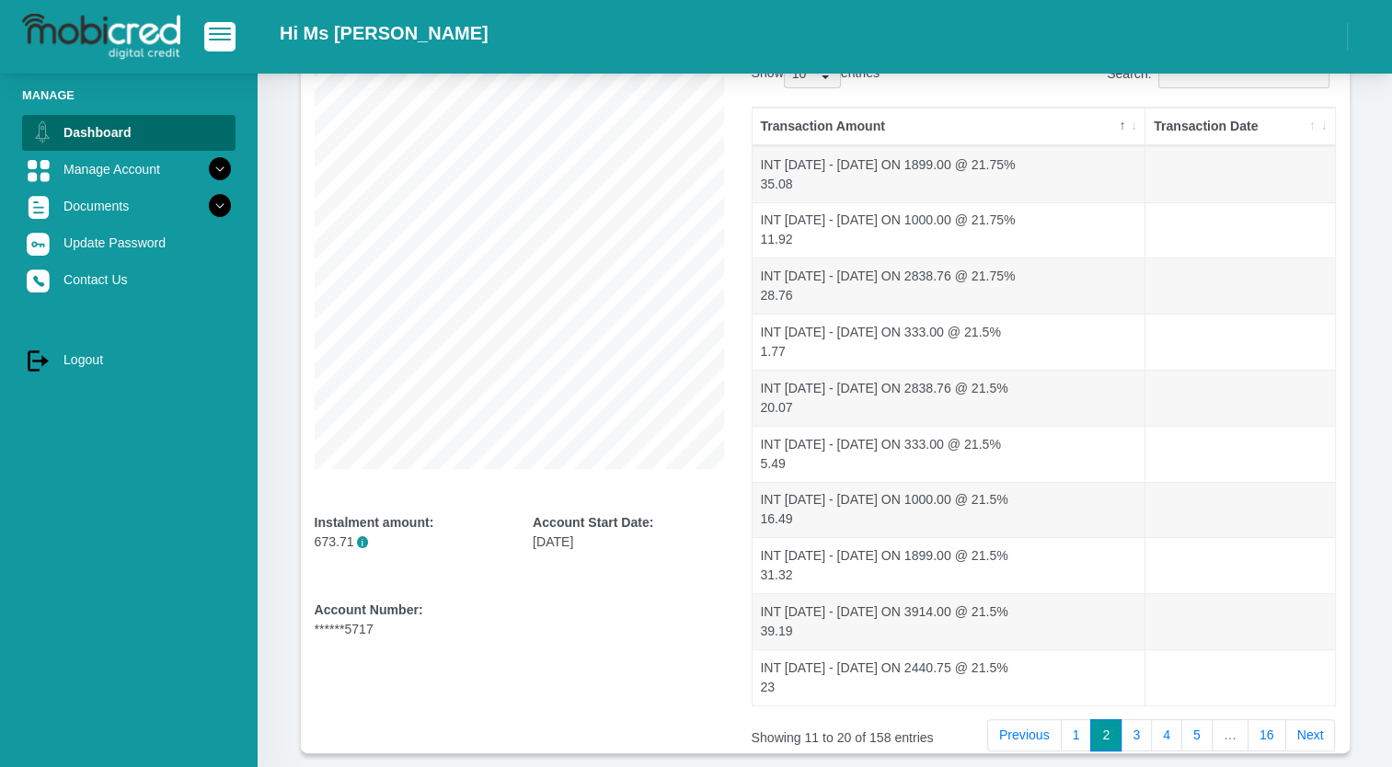
click at [1011, 731] on link "Previous" at bounding box center [1024, 736] width 75 height 33
